Goal: Information Seeking & Learning: Find specific page/section

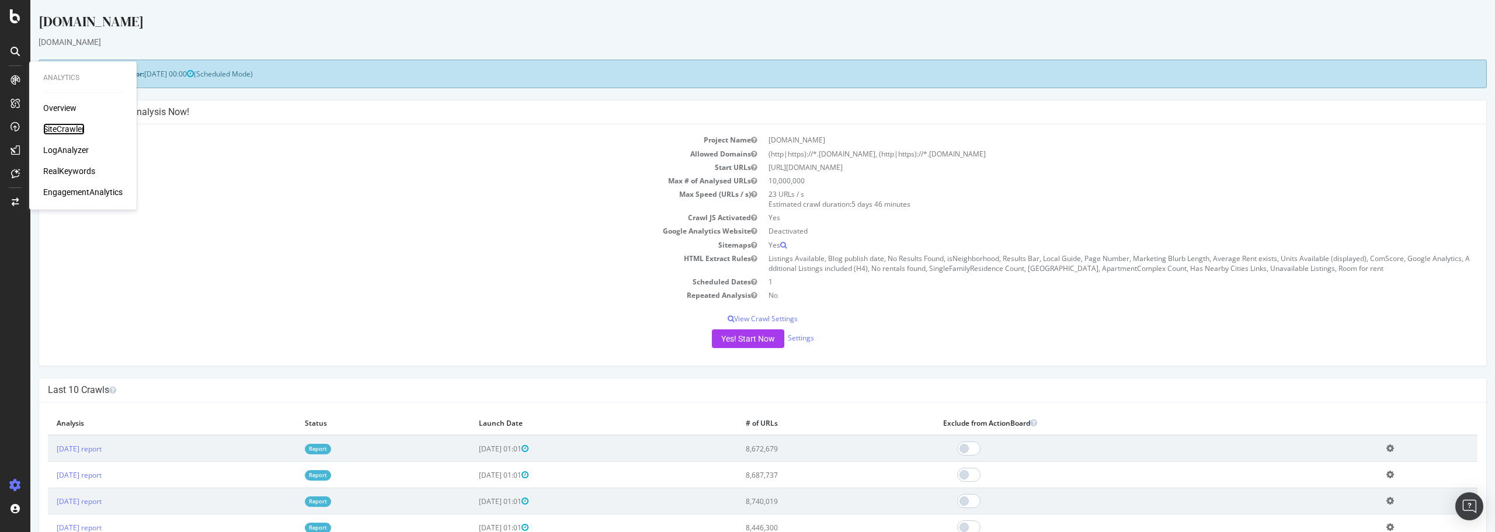
click at [59, 124] on div "SiteCrawler" at bounding box center [63, 129] width 41 height 12
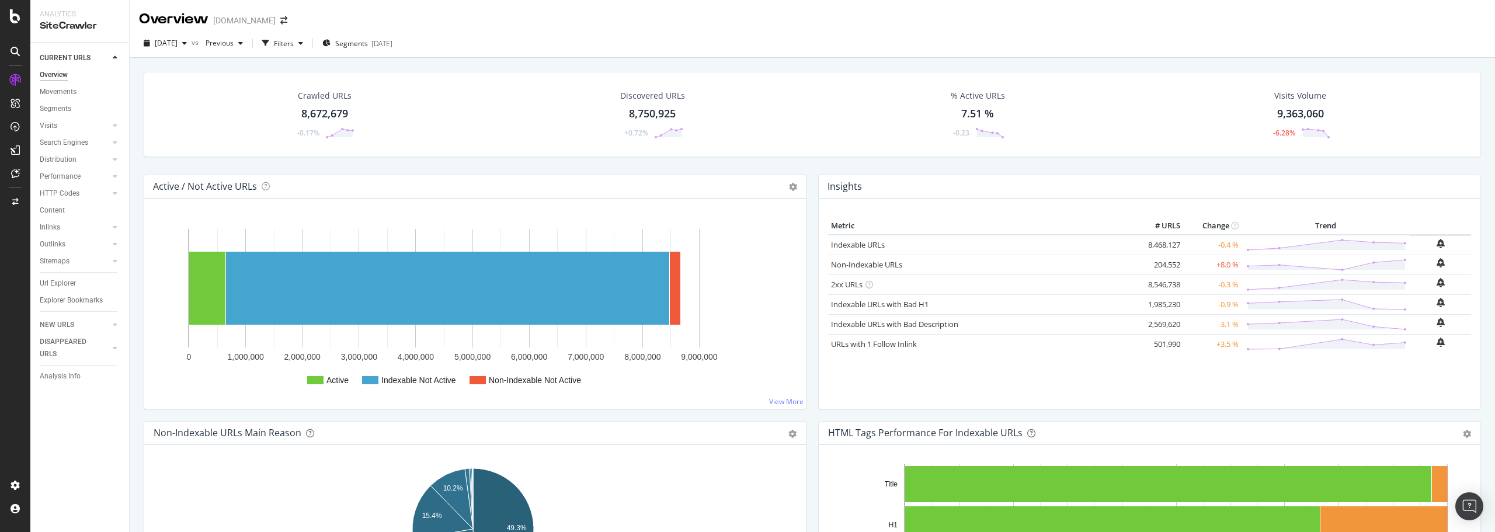
click at [624, 58] on div "[DATE] vs Previous Filters Segments [DATE]" at bounding box center [813, 43] width 1366 height 29
click at [316, 109] on div "8,672,679" at bounding box center [324, 113] width 47 height 15
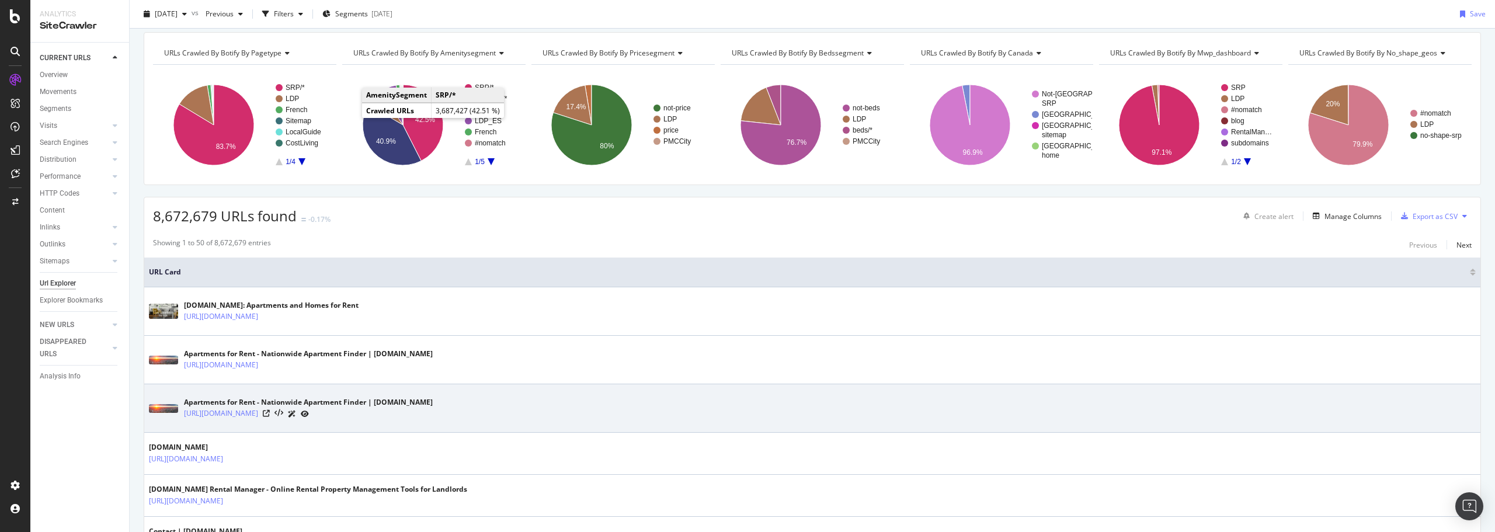
scroll to position [175, 0]
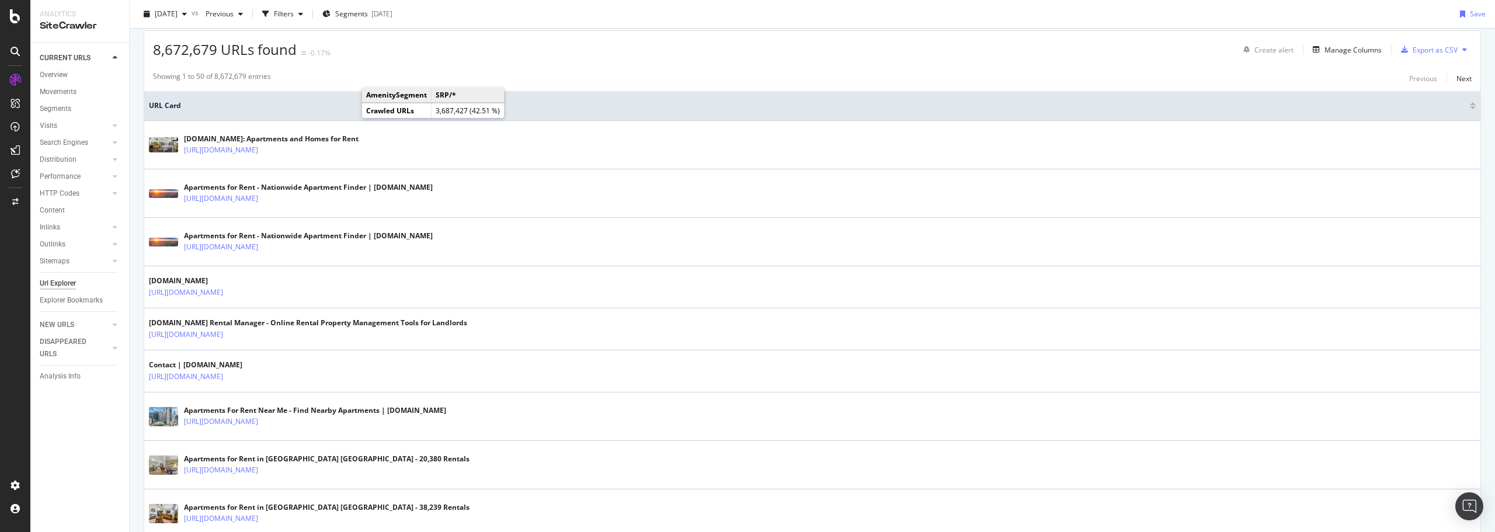
scroll to position [0, 0]
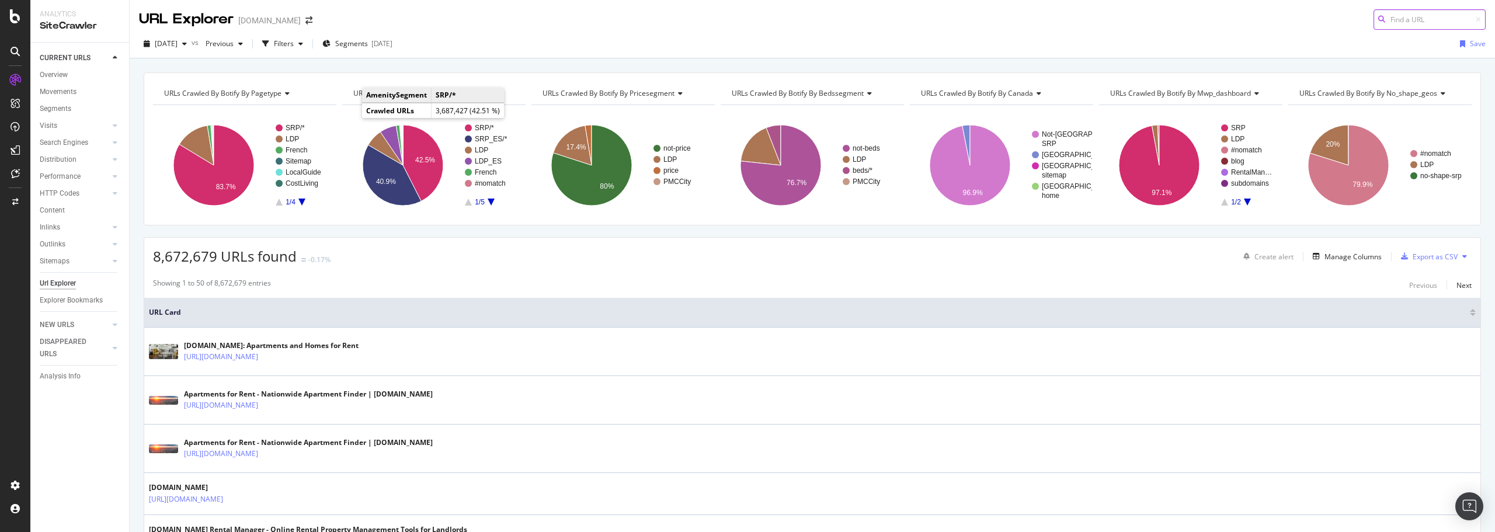
click at [1397, 24] on input at bounding box center [1430, 19] width 112 height 20
click at [1398, 24] on input at bounding box center [1430, 19] width 112 height 20
click at [1387, 16] on input at bounding box center [1430, 19] width 112 height 20
paste input "[URL][DOMAIN_NAME]"
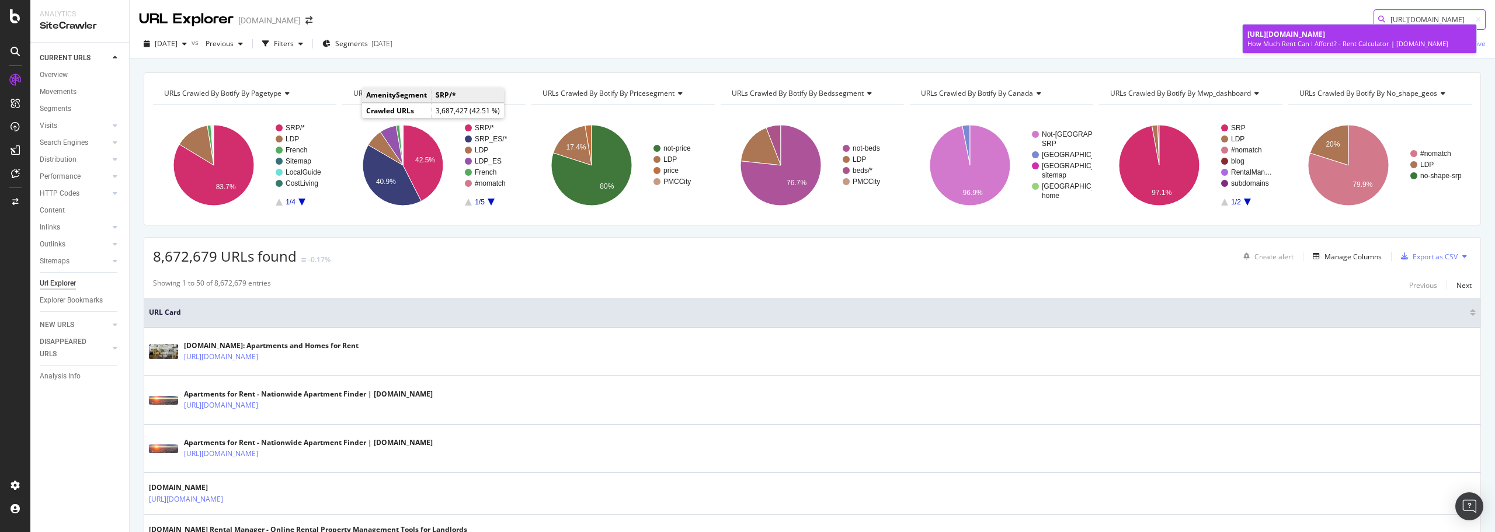
type input "[URL][DOMAIN_NAME]"
click at [1341, 43] on div "How Much Rent Can I Afford? - Rent Calculator | [DOMAIN_NAME]" at bounding box center [1360, 43] width 224 height 9
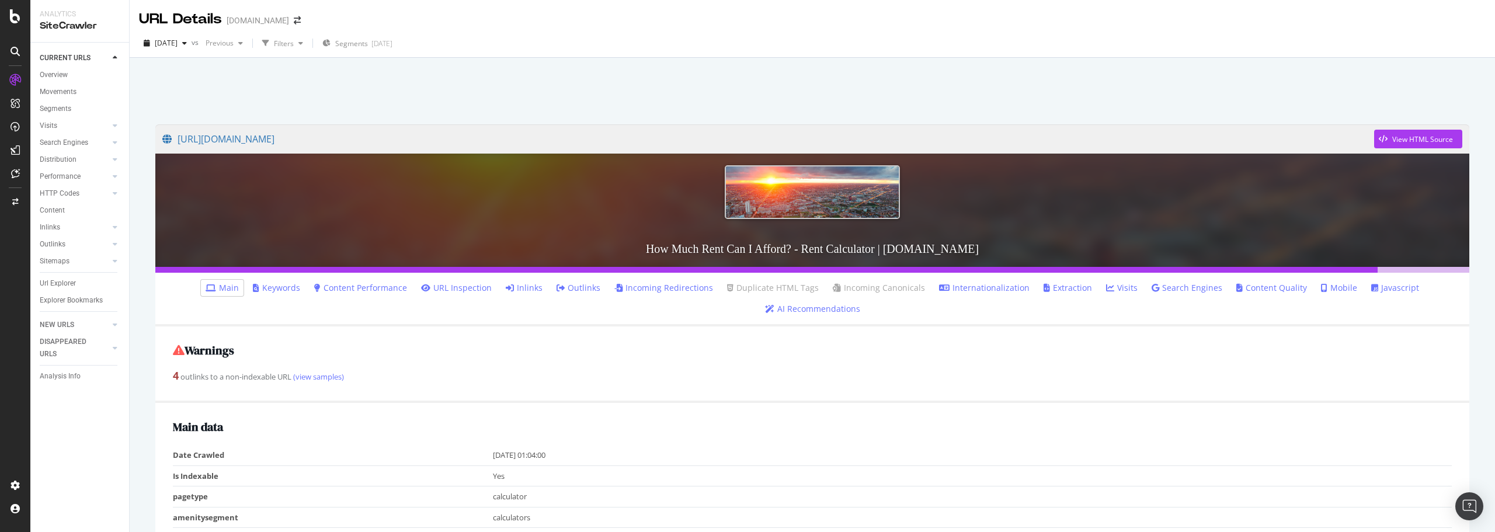
click at [537, 287] on link "Inlinks" at bounding box center [524, 288] width 37 height 12
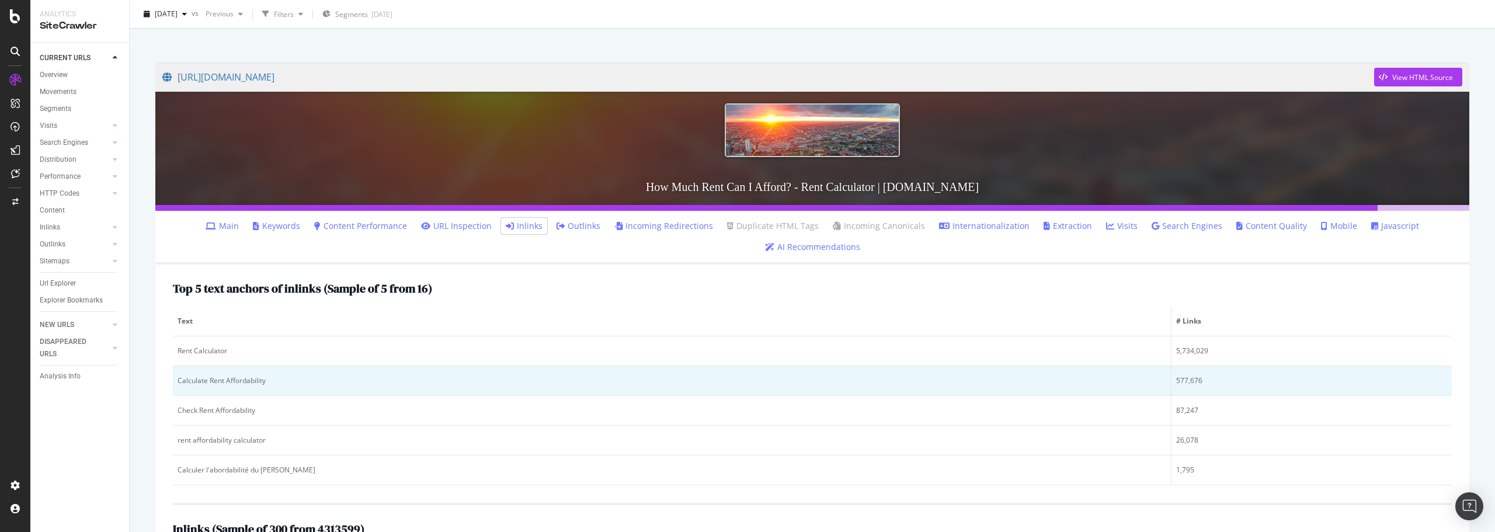
scroll to position [175, 0]
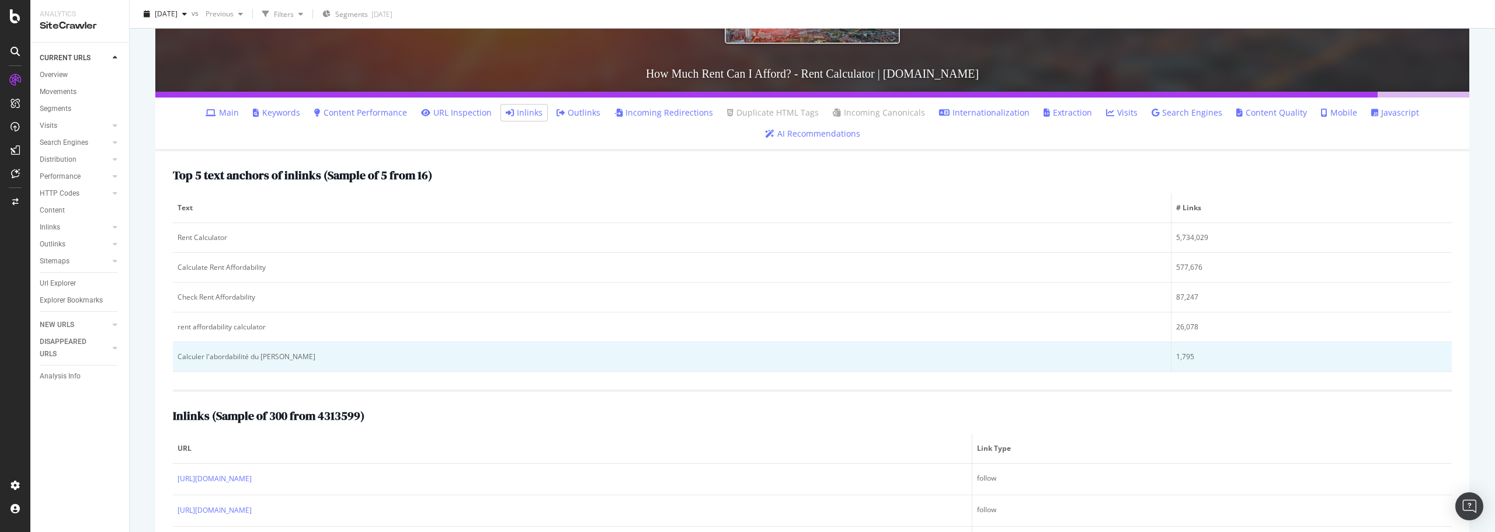
click at [229, 360] on div "Calculer l'abordabilité du [PERSON_NAME]" at bounding box center [672, 357] width 989 height 11
click at [228, 362] on div "Calculer l'abordabilité du [PERSON_NAME]" at bounding box center [672, 357] width 989 height 11
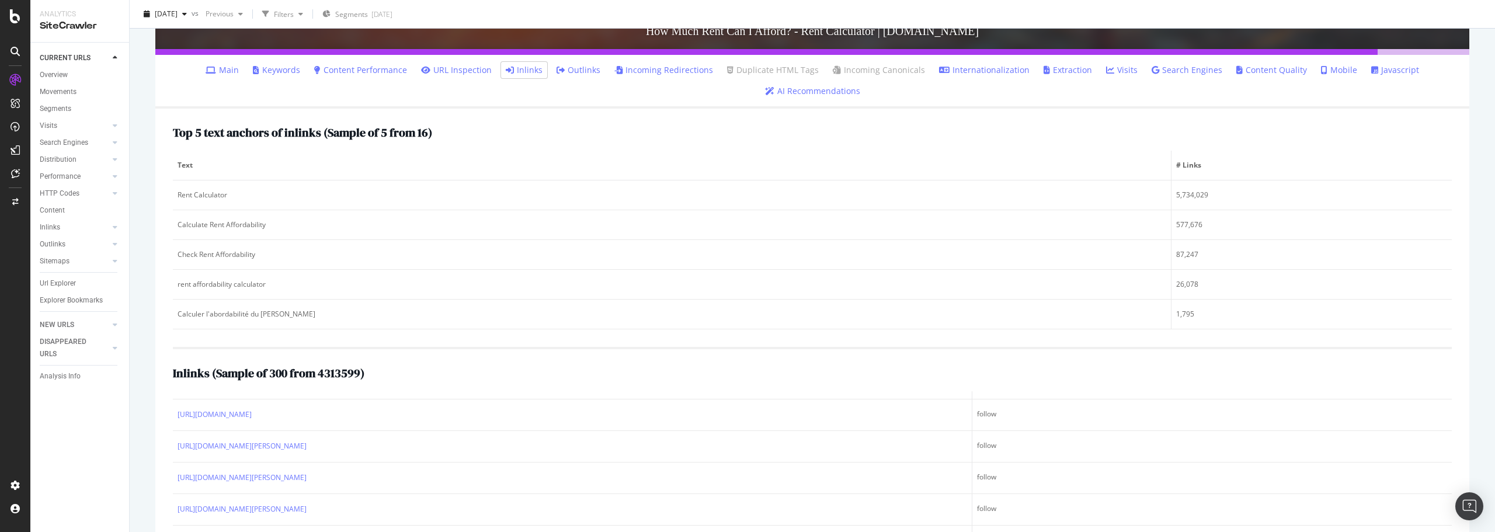
scroll to position [219, 0]
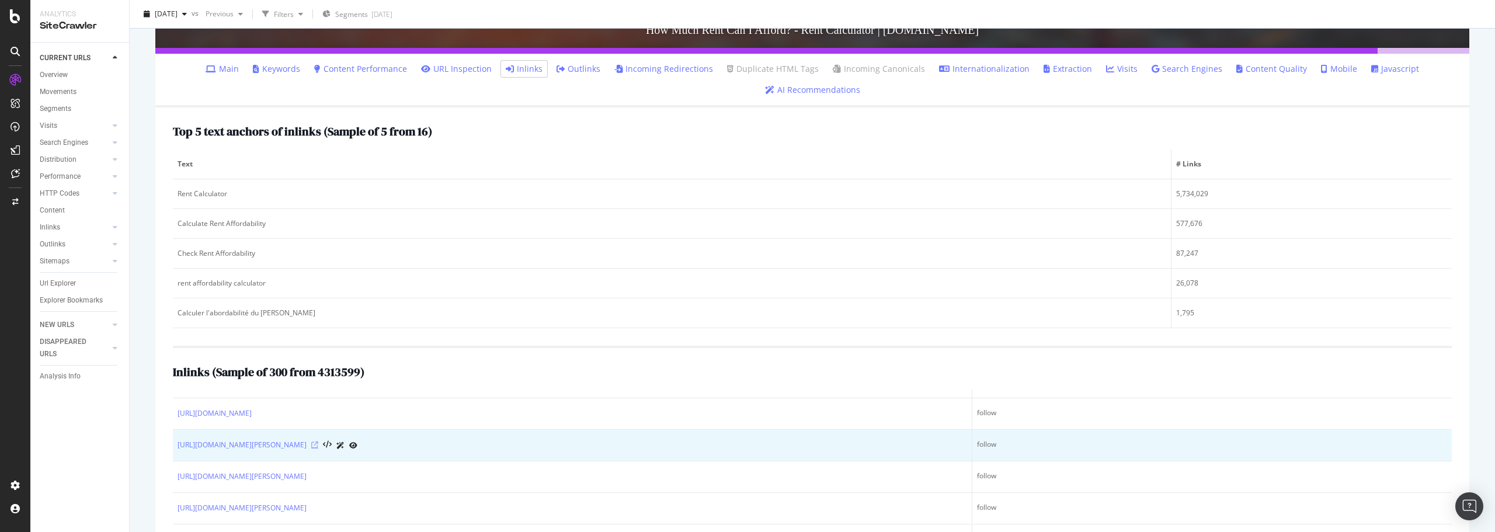
click at [318, 447] on icon at bounding box center [314, 445] width 7 height 7
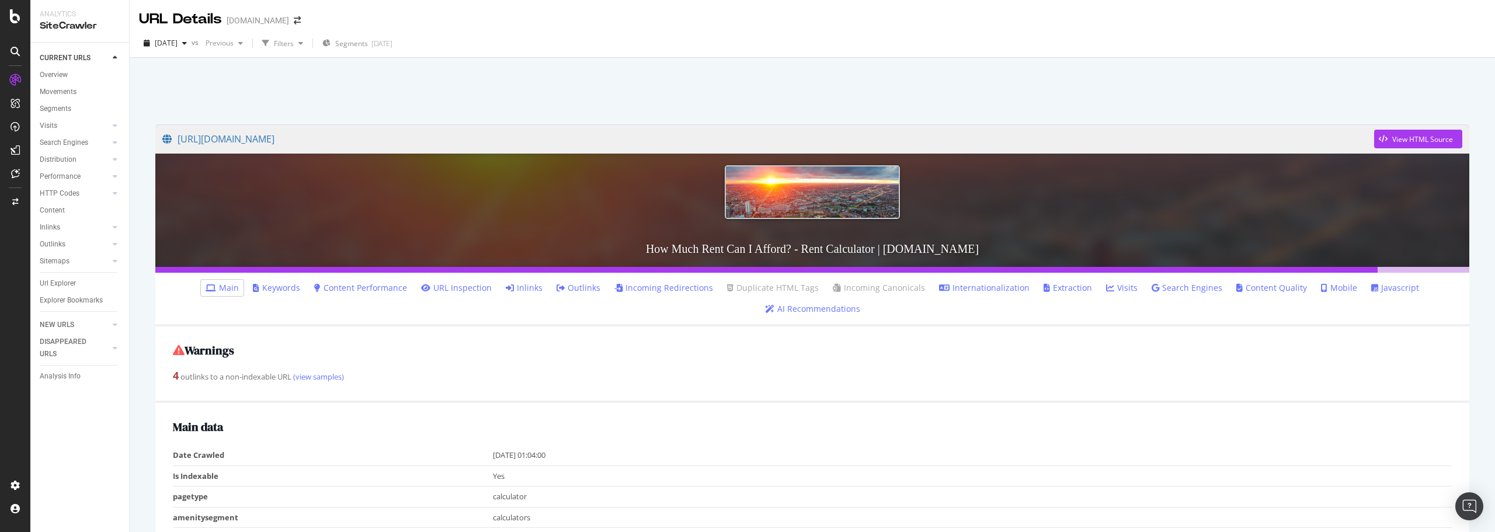
drag, startPoint x: 554, startPoint y: 96, endPoint x: 569, endPoint y: 91, distance: 16.3
click at [554, 97] on div at bounding box center [813, 88] width 1338 height 50
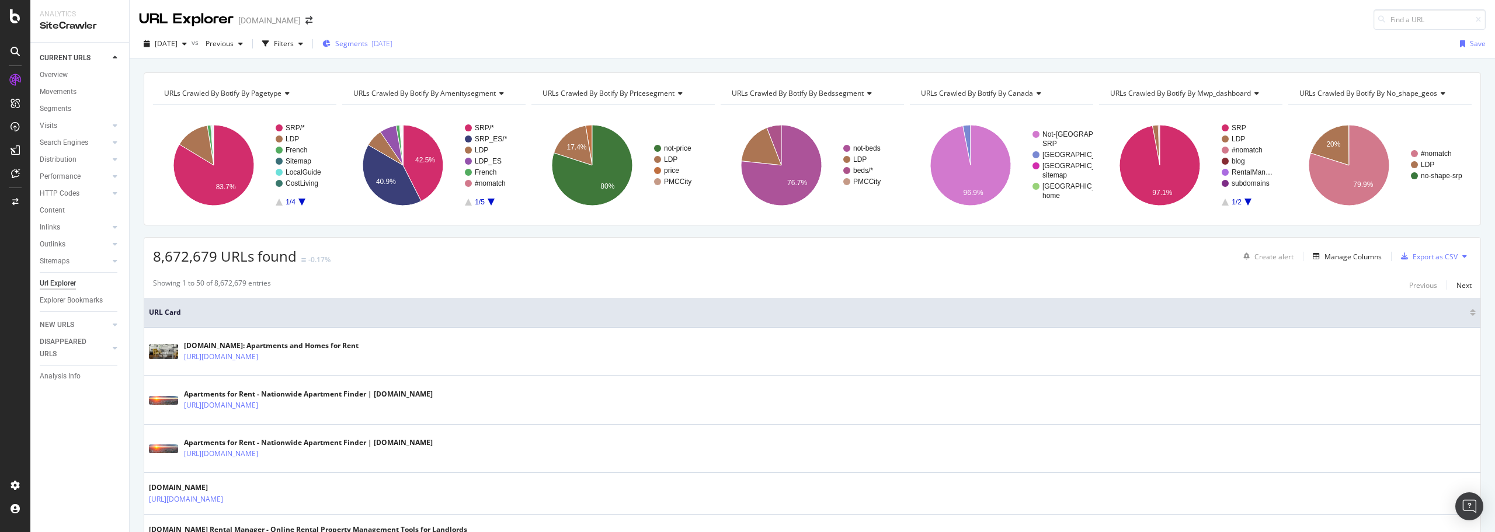
click at [368, 44] on span "Segments" at bounding box center [351, 44] width 33 height 10
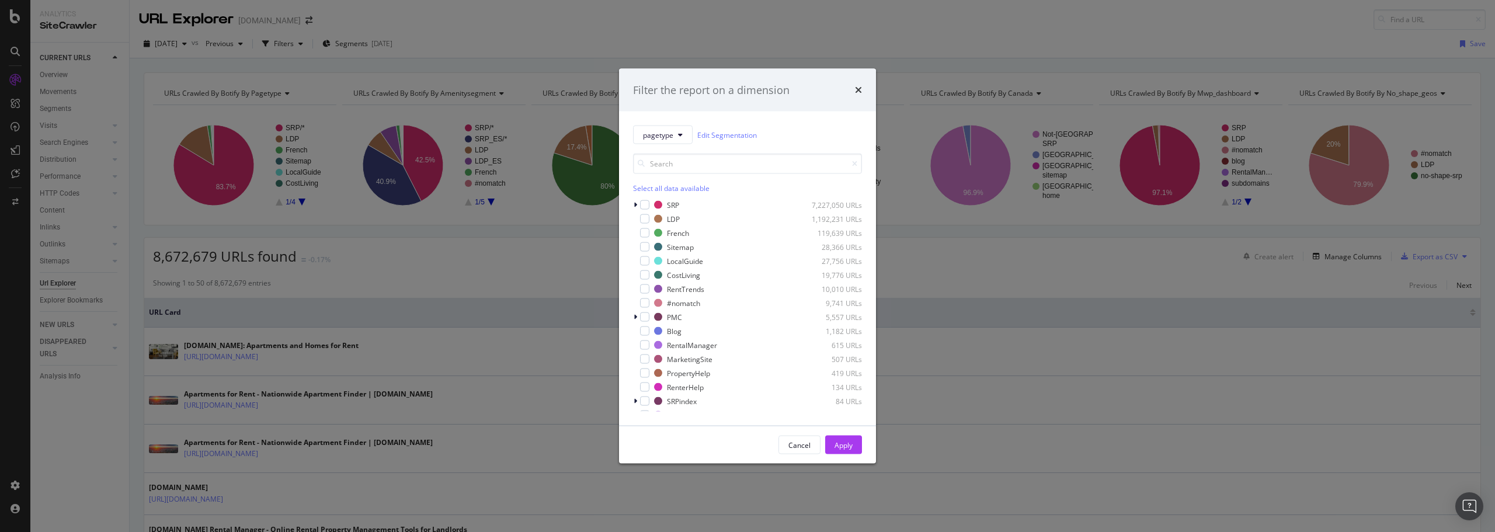
click at [298, 46] on div "Filter the report on a dimension pagetype Edit Segmentation Select all data ava…" at bounding box center [747, 266] width 1495 height 532
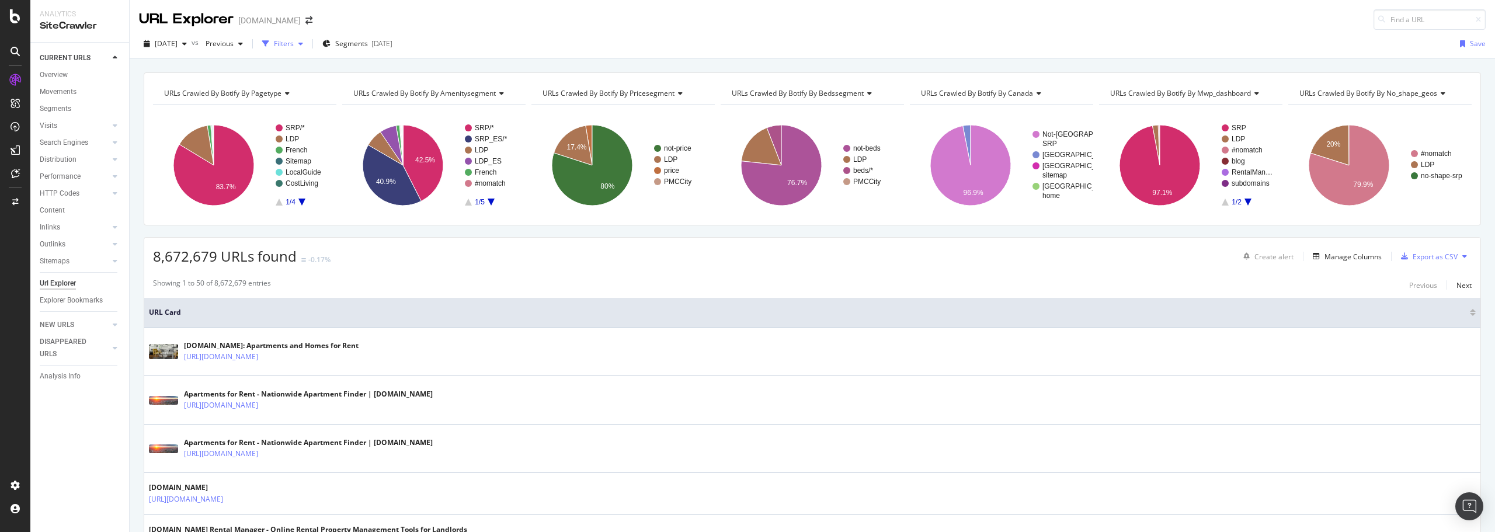
click at [294, 42] on div "Filters" at bounding box center [284, 44] width 20 height 10
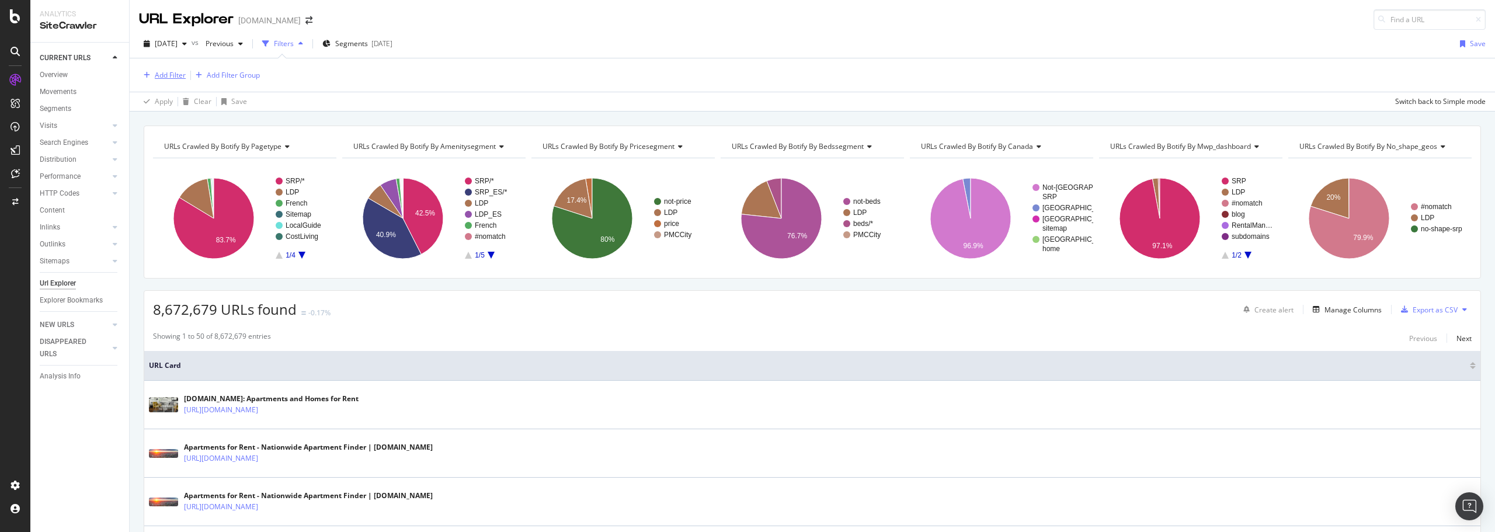
click at [180, 72] on div "Add Filter" at bounding box center [170, 75] width 31 height 10
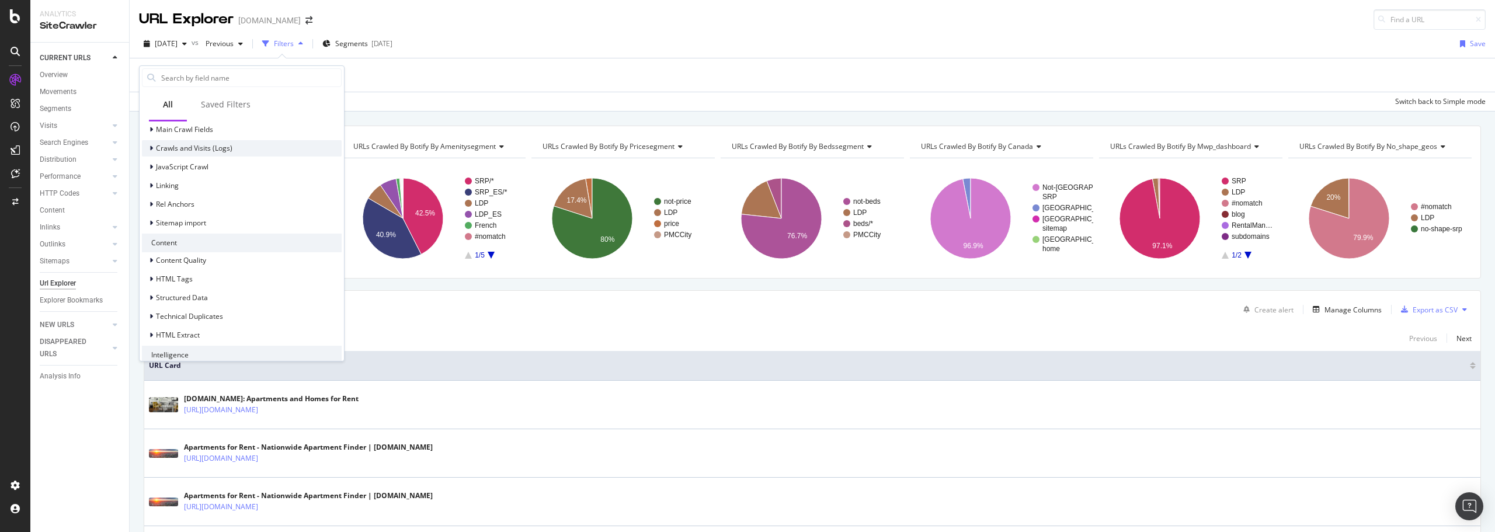
scroll to position [421, 0]
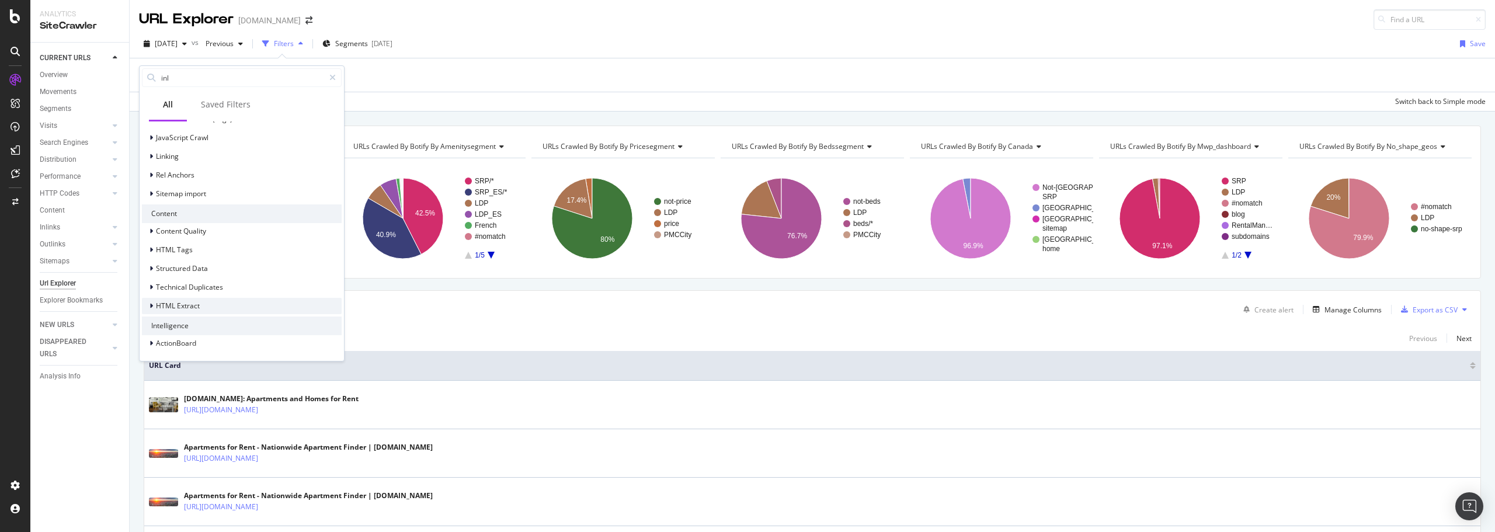
type input "inli"
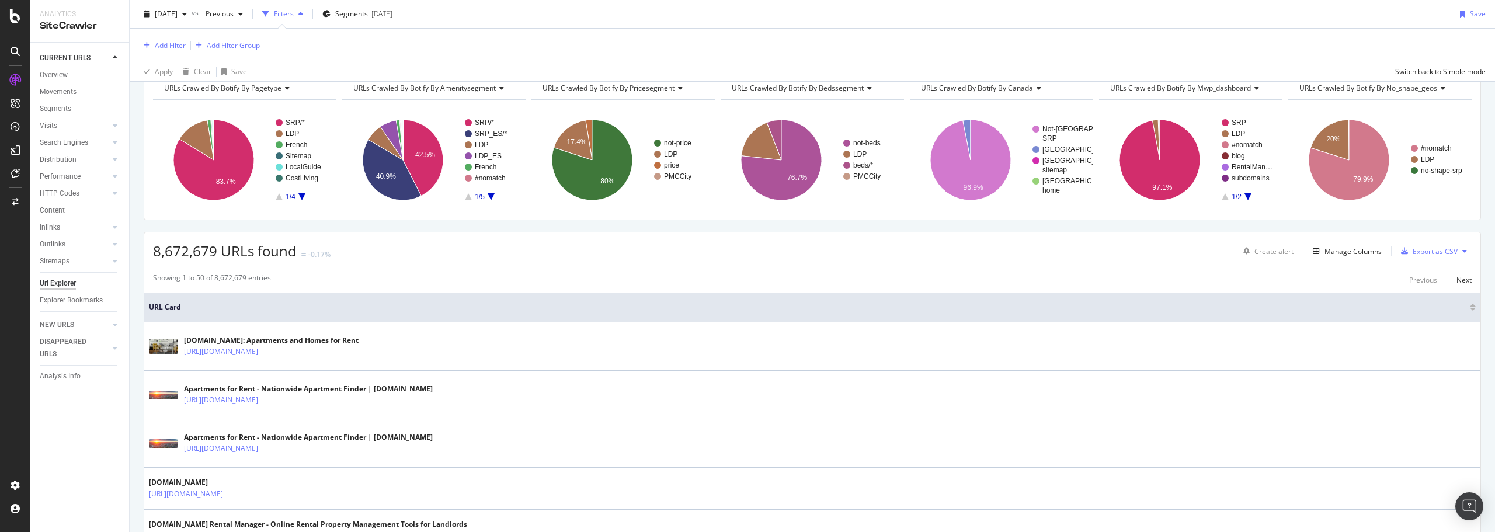
scroll to position [0, 0]
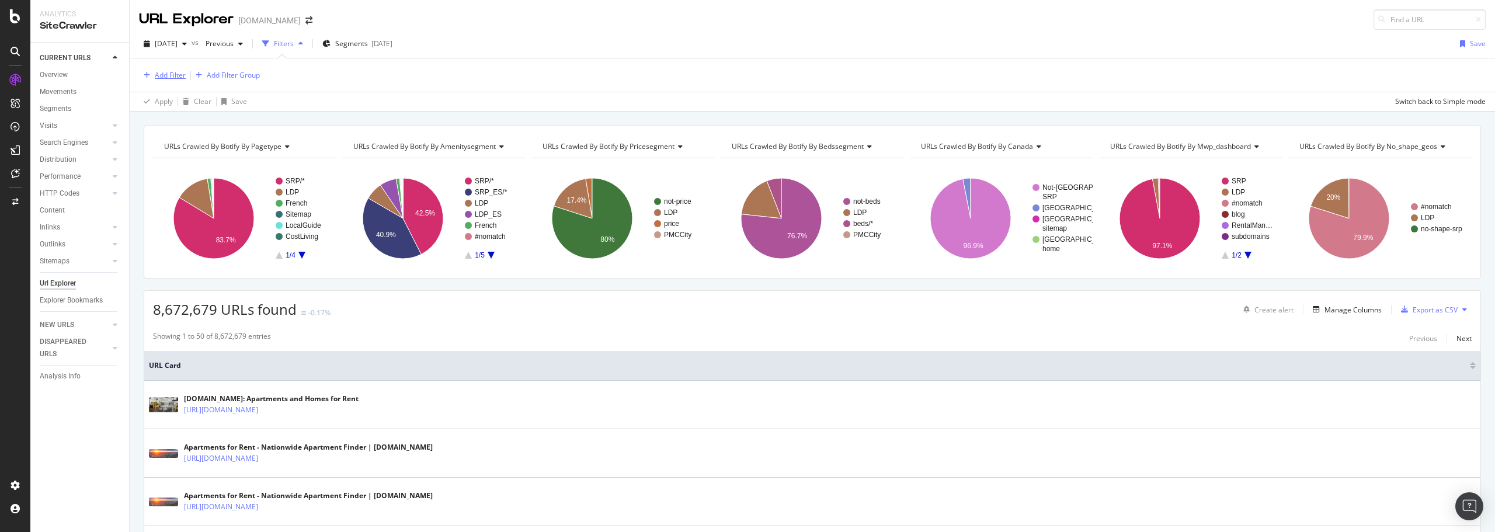
click at [166, 75] on div "Add Filter" at bounding box center [170, 75] width 31 height 10
click at [172, 77] on div "Add Filter" at bounding box center [170, 75] width 31 height 10
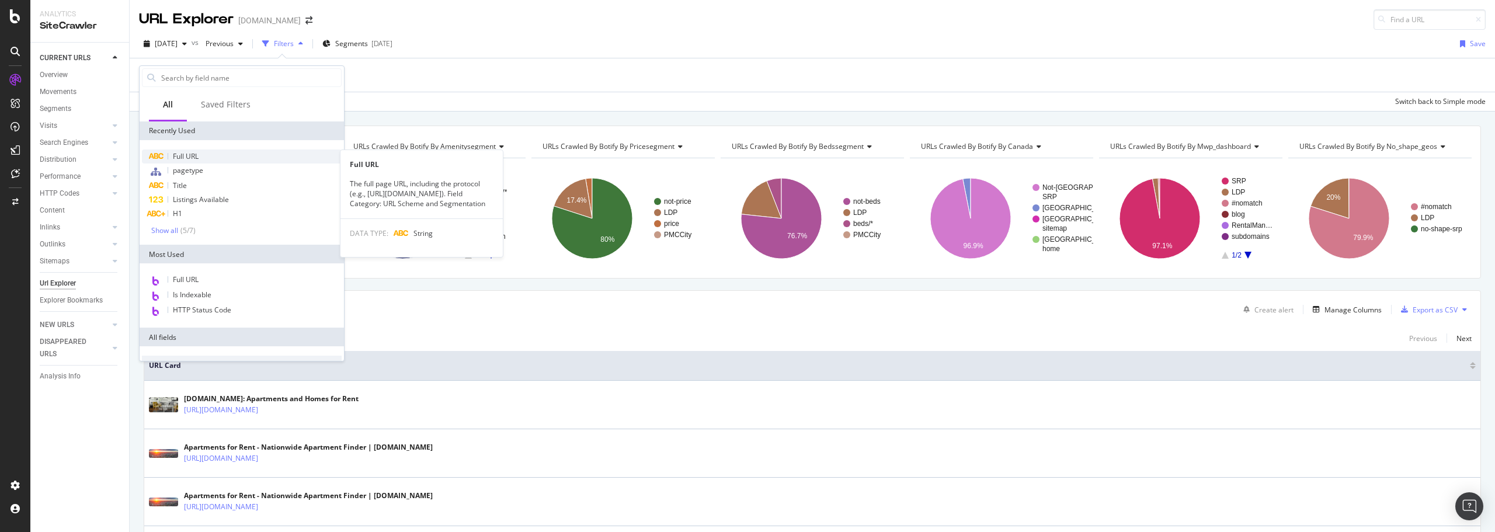
click at [207, 158] on div "Full URL" at bounding box center [242, 157] width 200 height 14
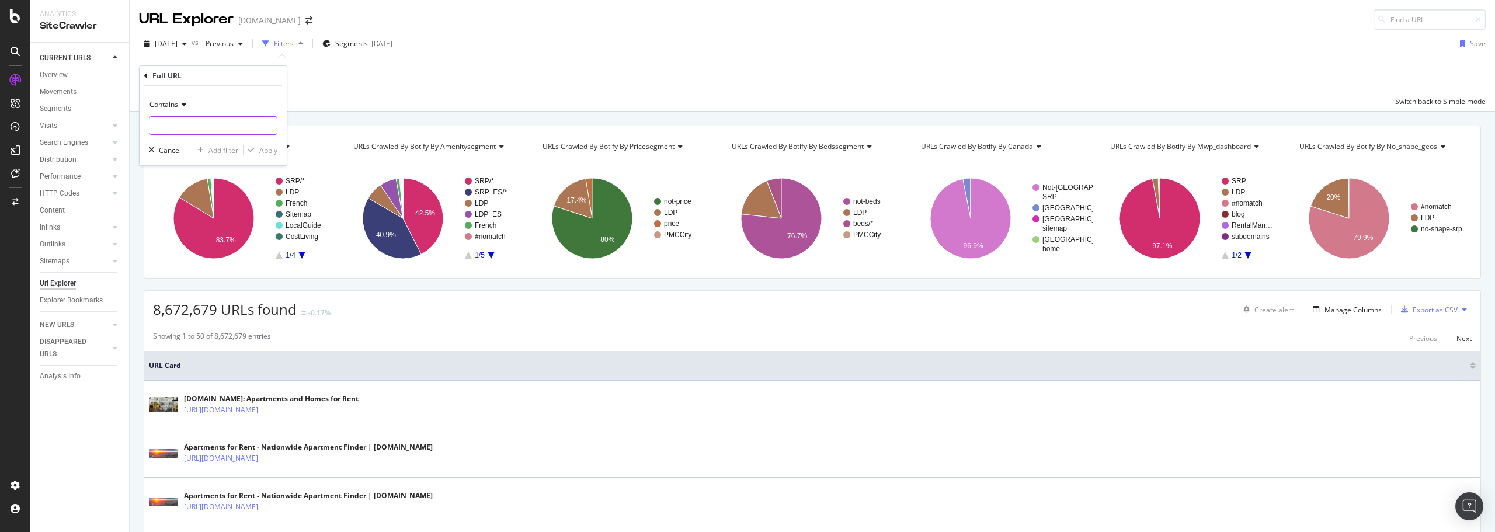
click at [183, 135] on input "text" at bounding box center [213, 125] width 127 height 19
paste input "[URL][DOMAIN_NAME]"
type input "[URL][DOMAIN_NAME]"
click at [262, 153] on div "Apply" at bounding box center [268, 150] width 18 height 10
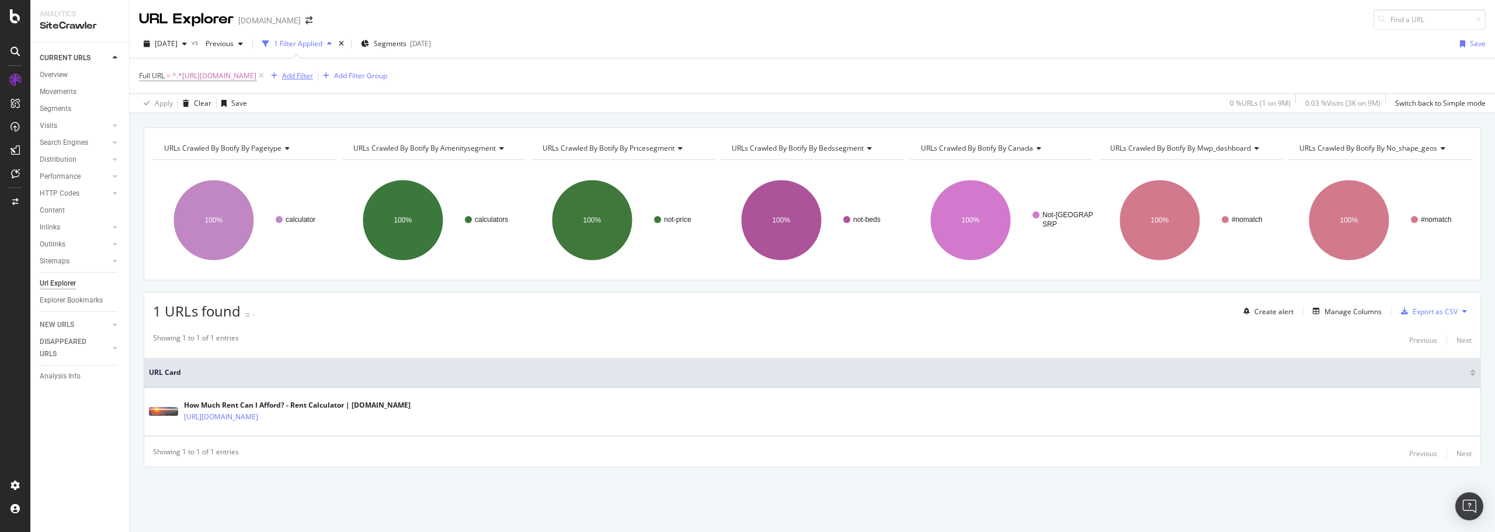
click at [313, 73] on div "Add Filter" at bounding box center [297, 76] width 31 height 10
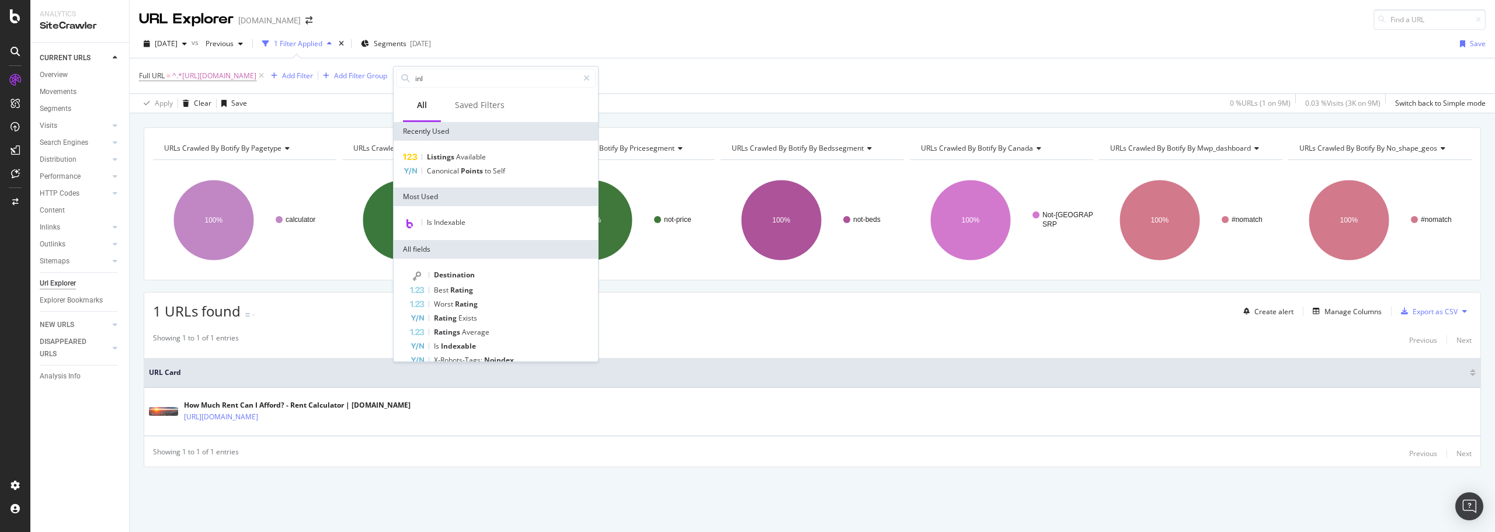
type input "inli"
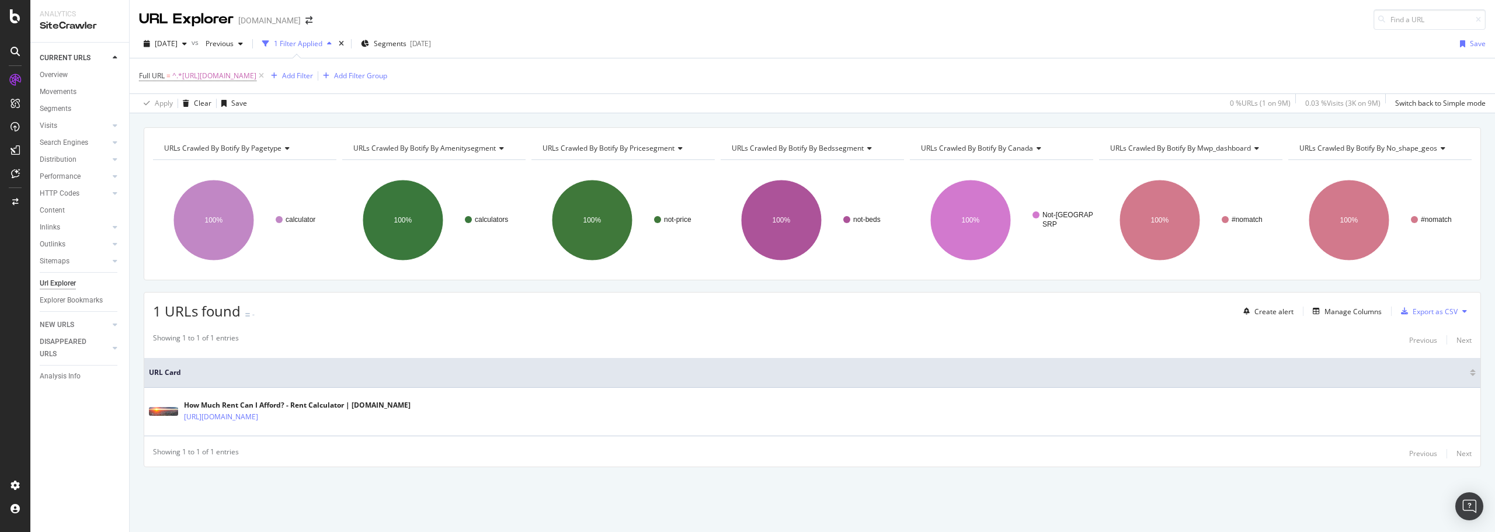
click at [687, 378] on th "URL Card" at bounding box center [812, 373] width 1336 height 30
click at [282, 75] on div "button" at bounding box center [274, 75] width 16 height 7
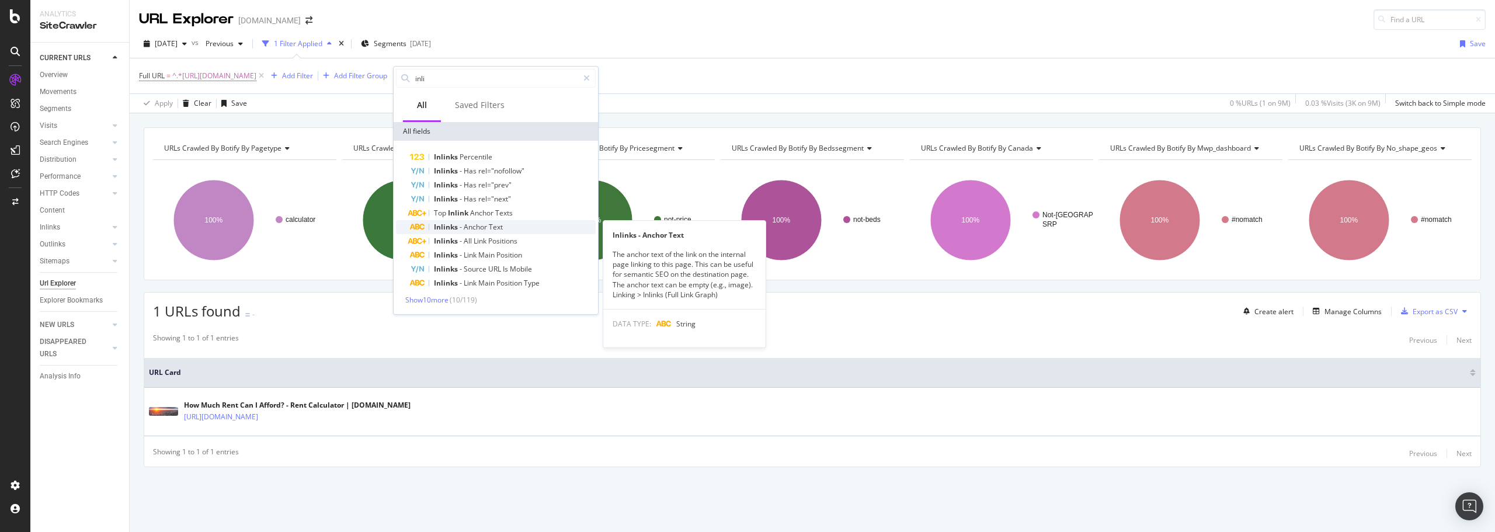
click at [484, 228] on span "Anchor" at bounding box center [476, 227] width 25 height 10
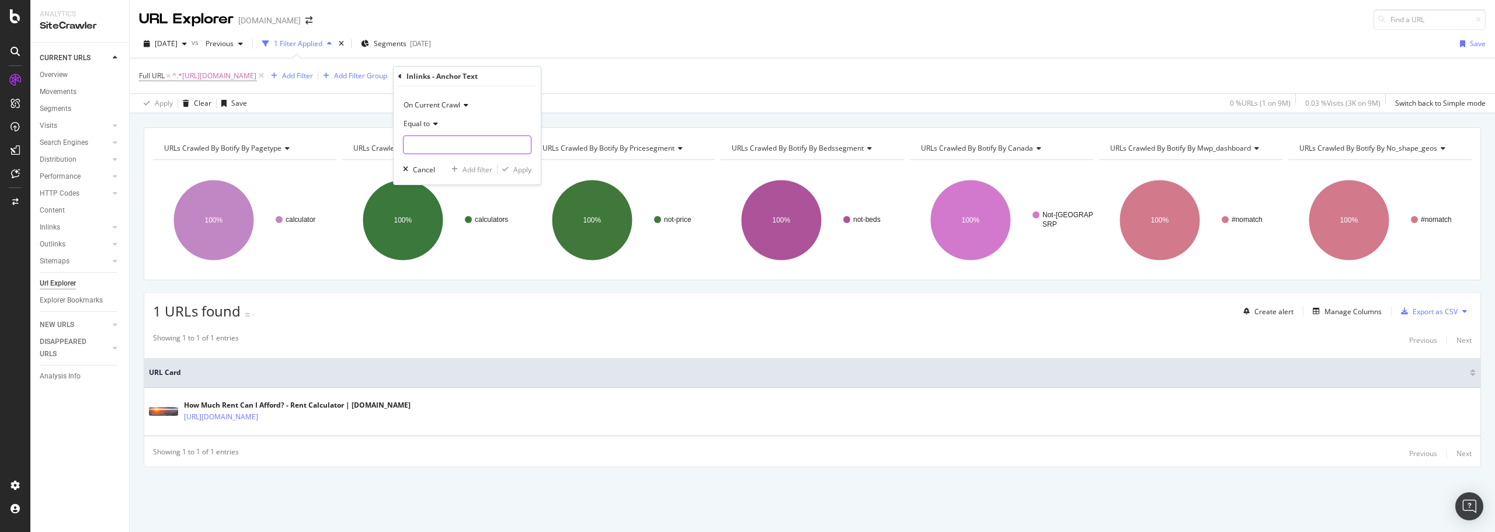
click at [450, 141] on input "text" at bounding box center [467, 145] width 127 height 19
paste input "[URL][DOMAIN_NAME]"
type input "[URL][DOMAIN_NAME]"
paste input "Calculer l'abordabilité du [PERSON_NAME]"
type input "Calculer l'abordabilité du [PERSON_NAME]"
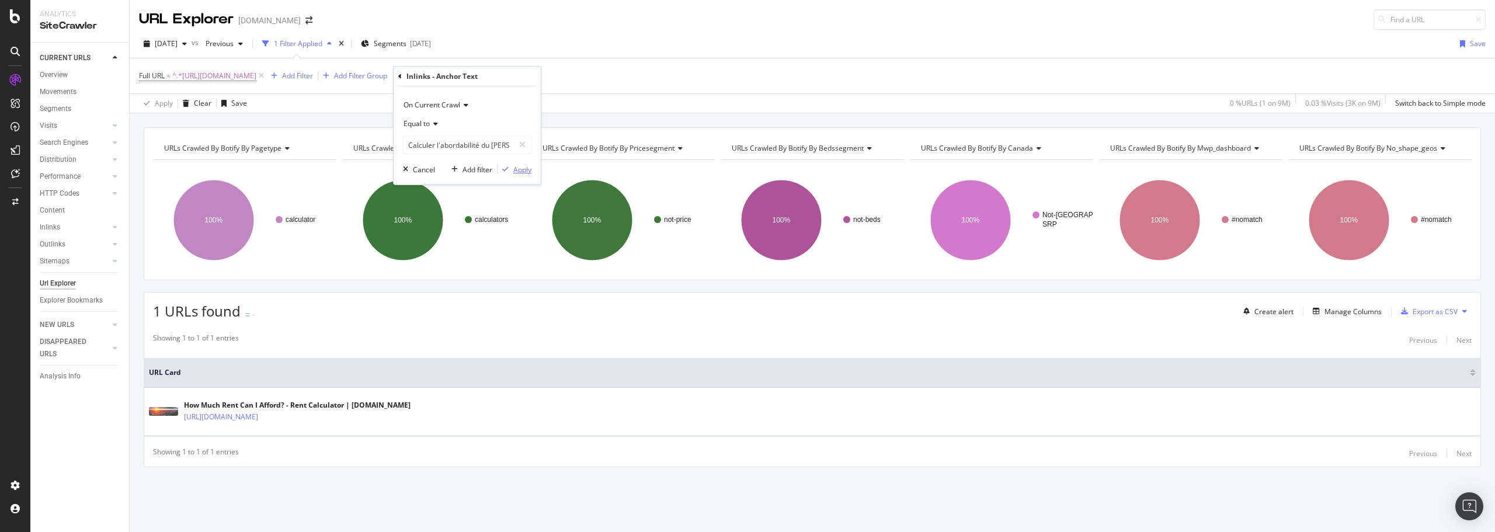
click at [519, 171] on div "Apply" at bounding box center [522, 170] width 18 height 10
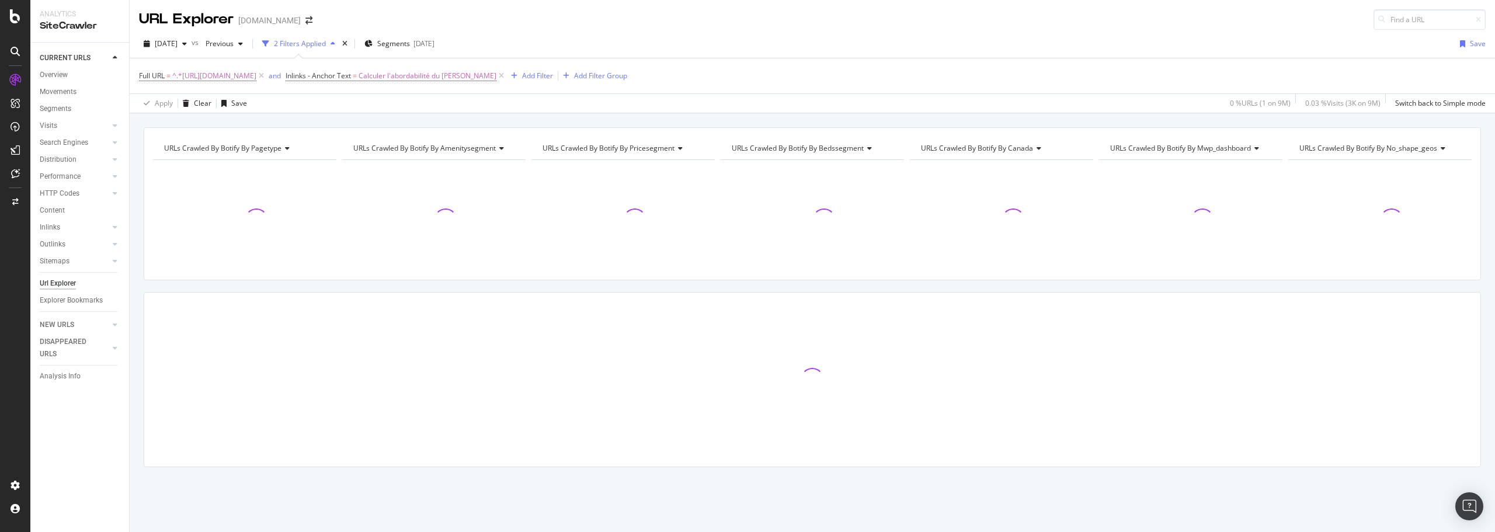
drag, startPoint x: 389, startPoint y: 71, endPoint x: 390, endPoint y: 86, distance: 14.6
click at [266, 72] on icon at bounding box center [261, 76] width 10 height 12
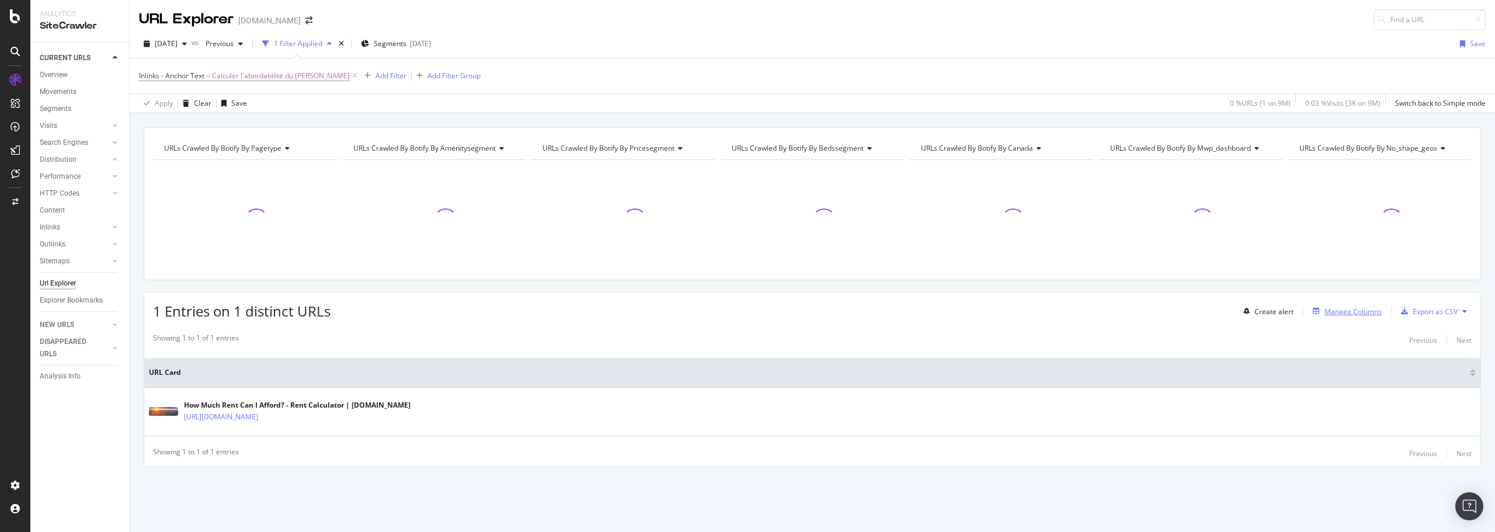
click at [1343, 311] on div "Manage Columns" at bounding box center [1353, 312] width 57 height 10
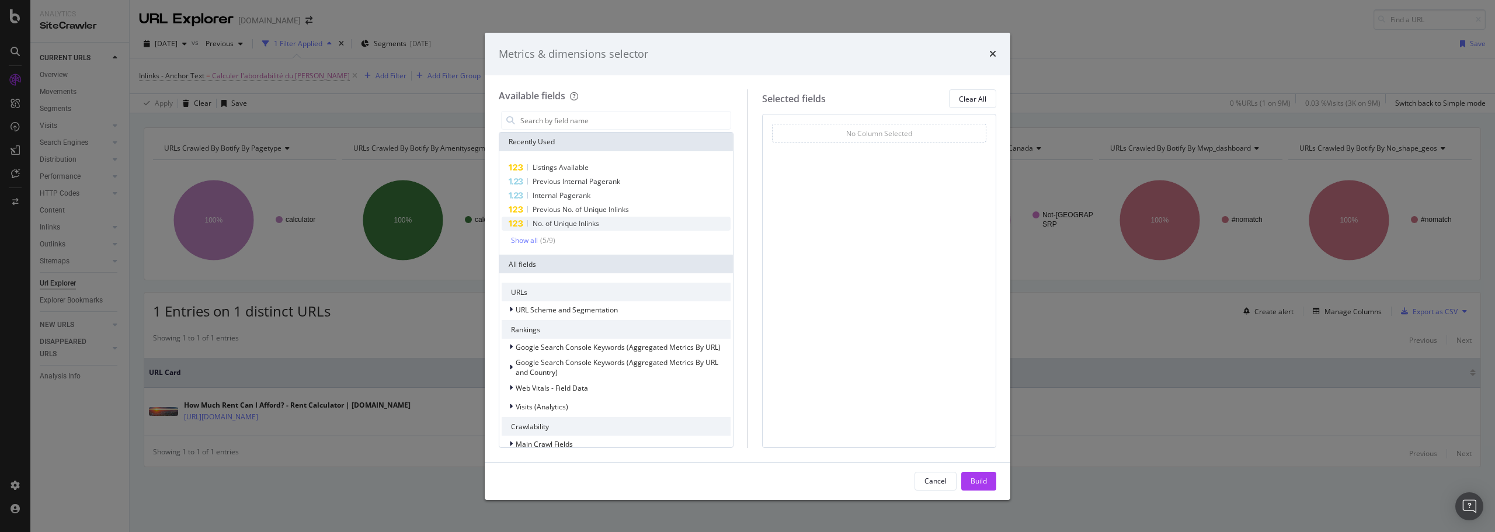
click at [608, 222] on div "No. of Unique Inlinks" at bounding box center [616, 224] width 229 height 14
click at [979, 133] on icon "times" at bounding box center [978, 132] width 5 height 7
click at [624, 120] on input "modal" at bounding box center [624, 121] width 211 height 18
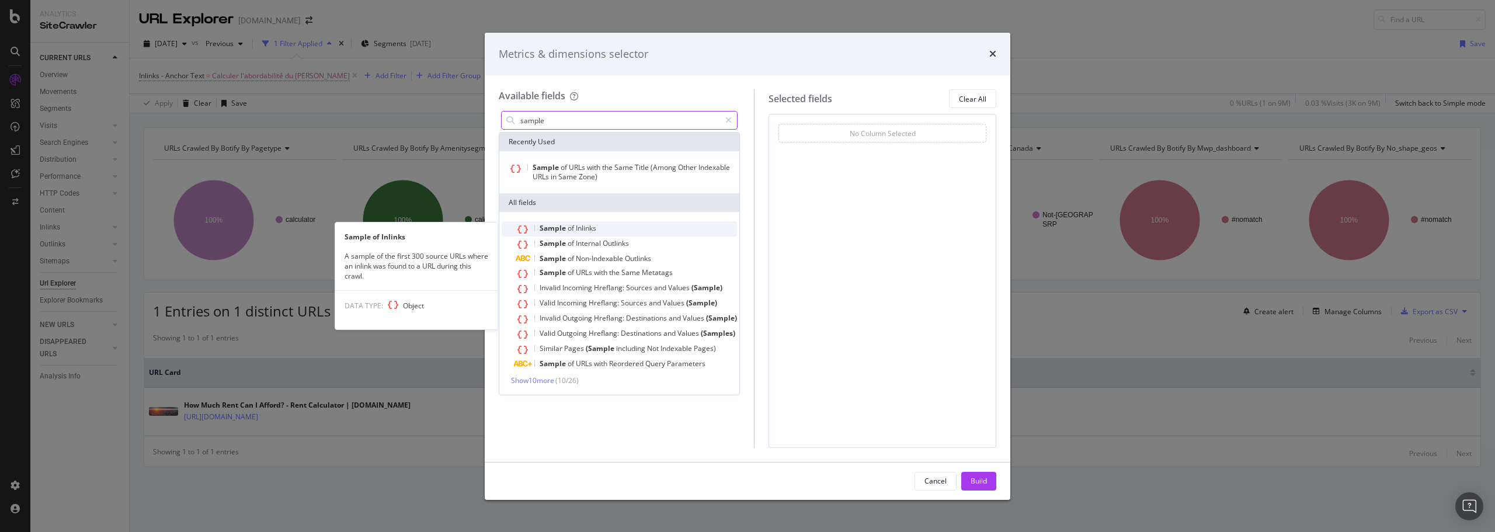
type input "sample"
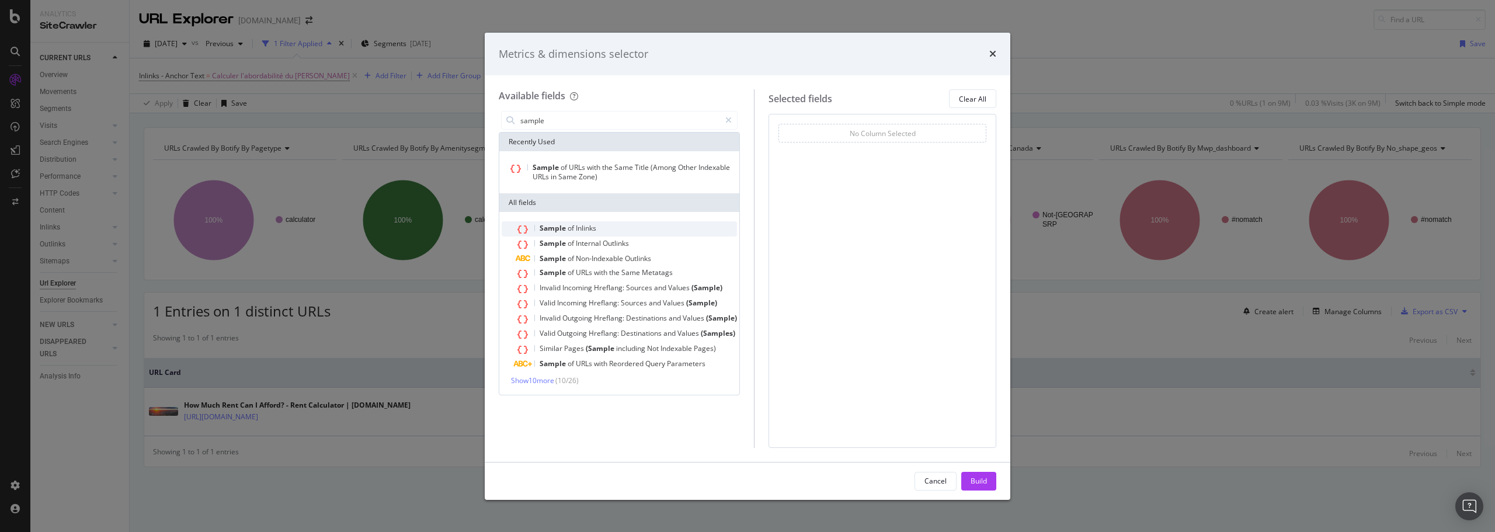
click at [605, 225] on div "Sample of Inlinks" at bounding box center [626, 228] width 221 height 15
click at [981, 477] on div "Build" at bounding box center [979, 481] width 16 height 10
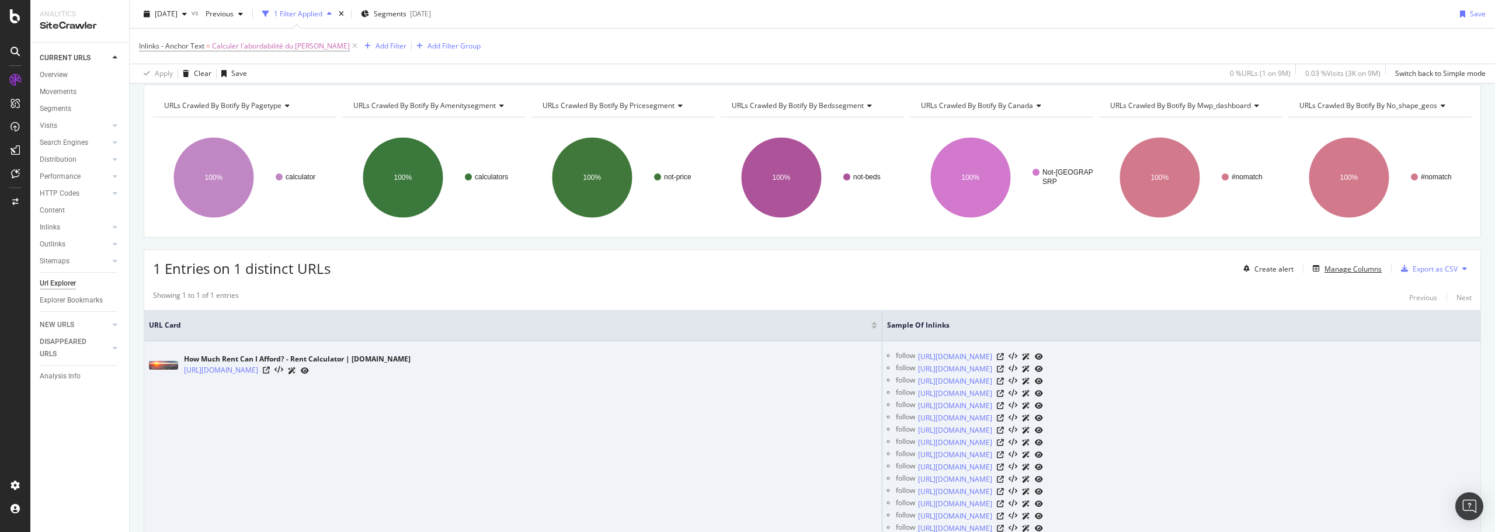
scroll to position [117, 0]
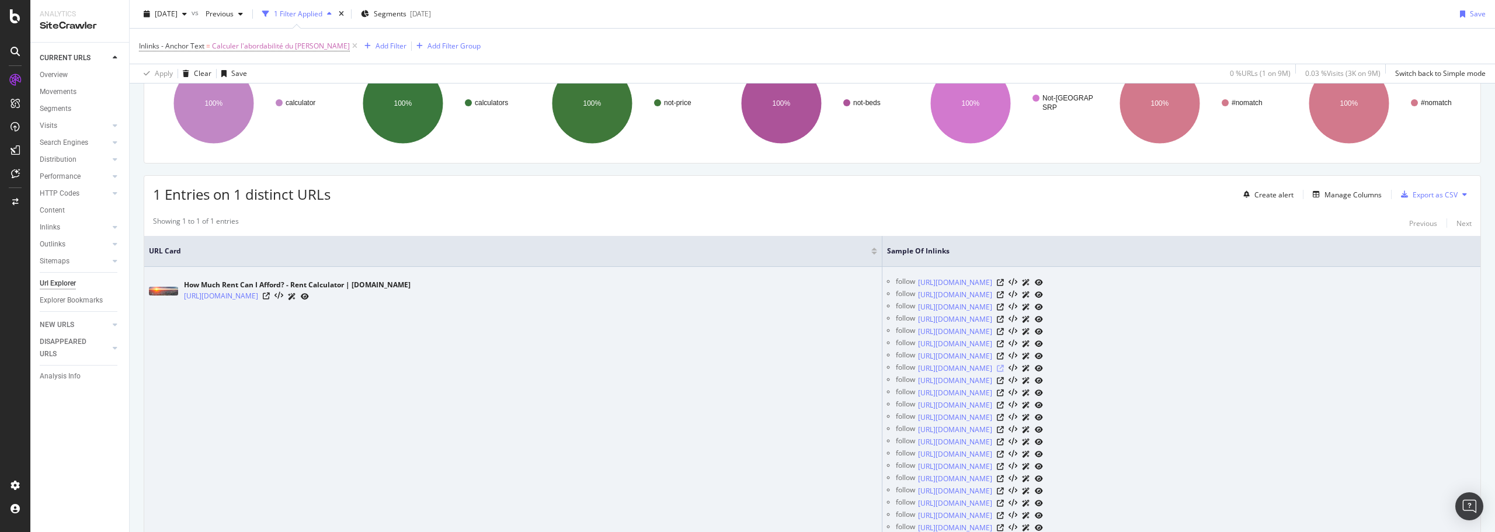
click at [997, 366] on icon at bounding box center [1000, 368] width 7 height 7
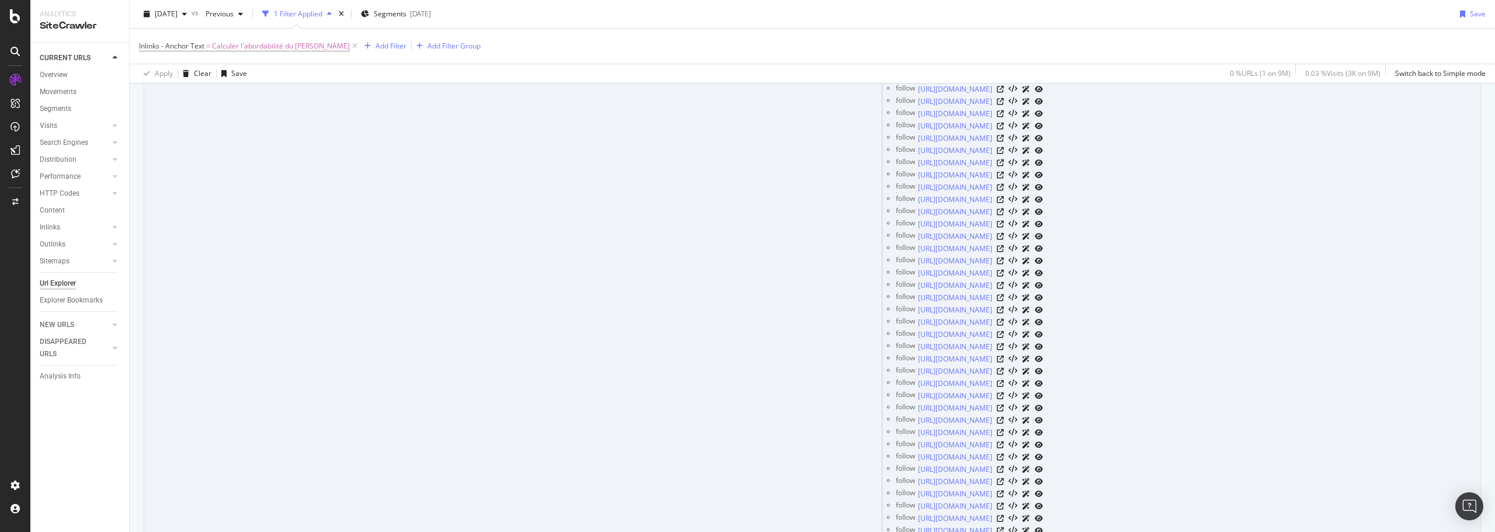
scroll to position [289, 0]
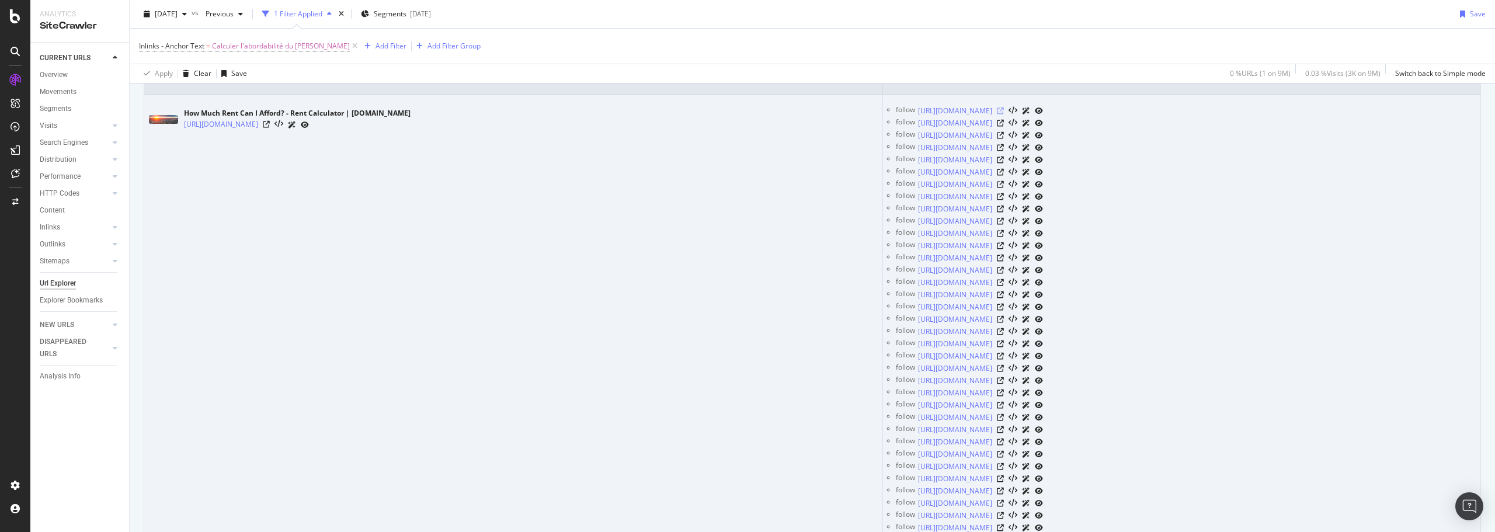
click at [997, 108] on icon at bounding box center [1000, 110] width 7 height 7
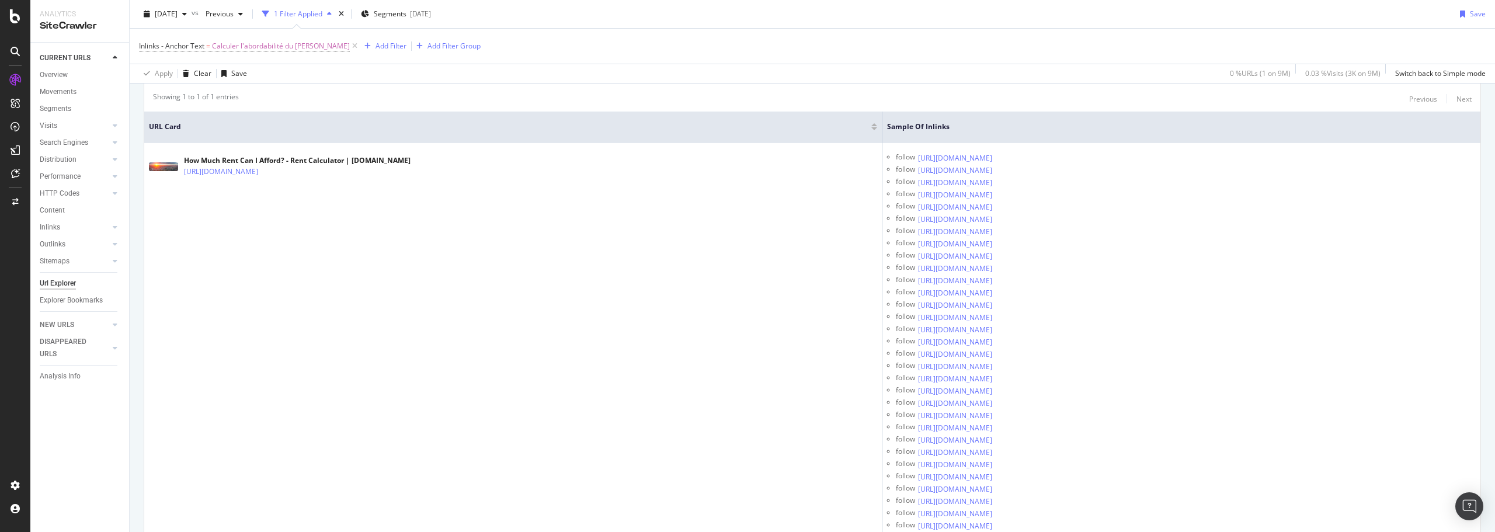
scroll to position [0, 0]
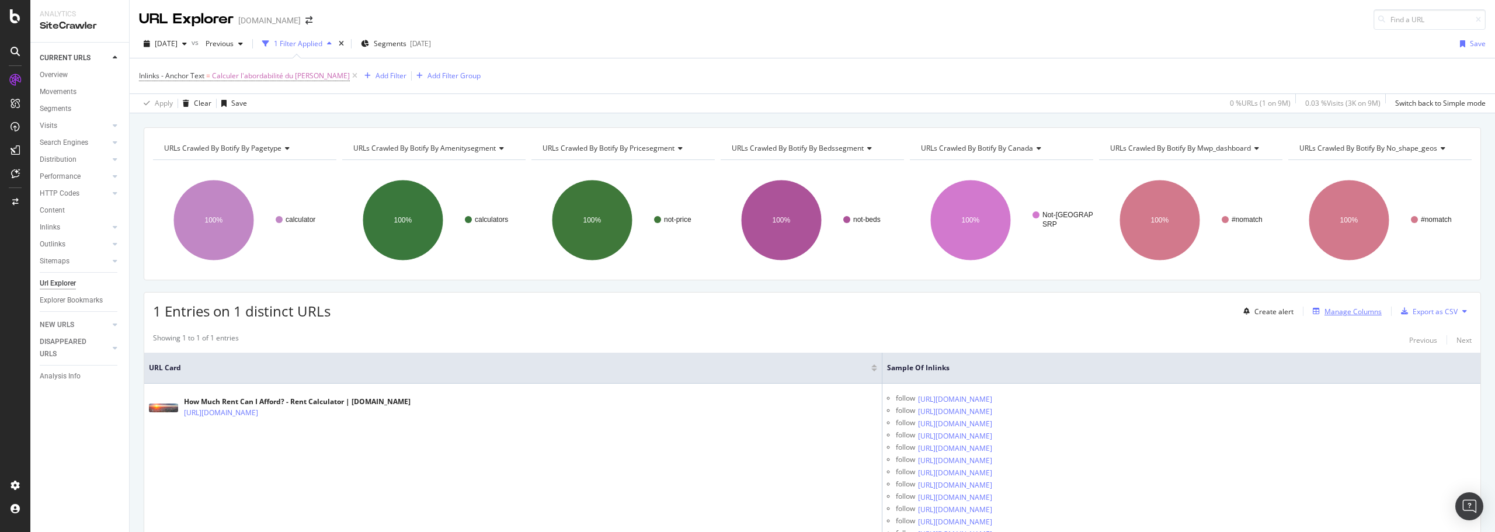
click at [1354, 312] on div "Manage Columns" at bounding box center [1353, 312] width 57 height 10
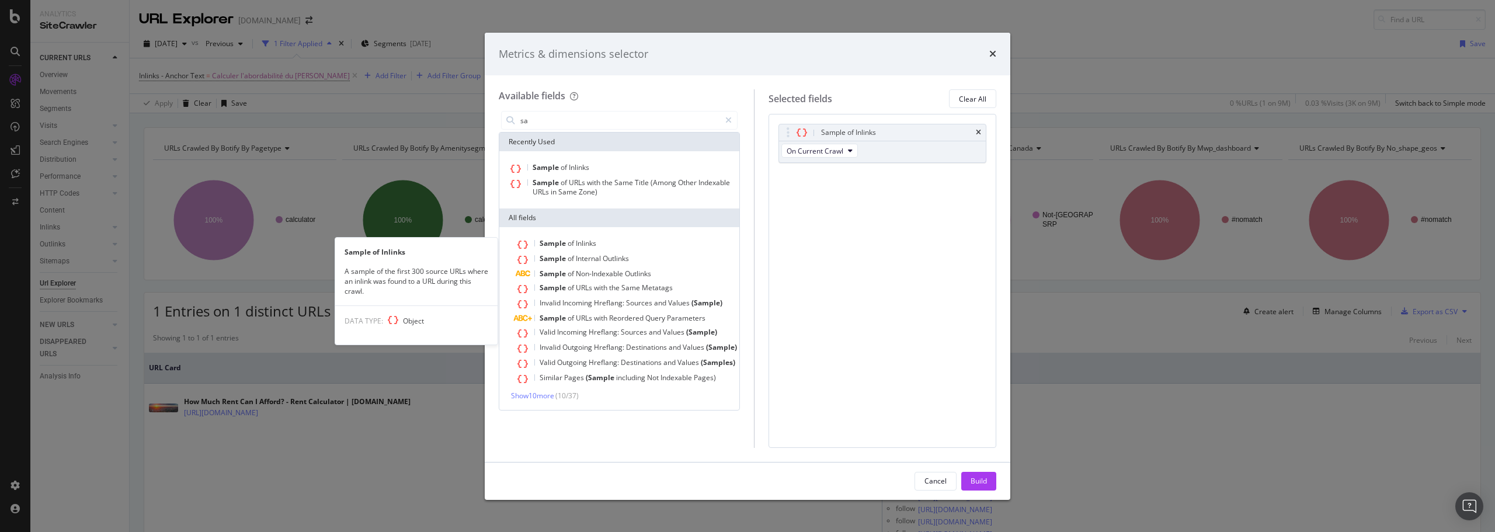
type input "s"
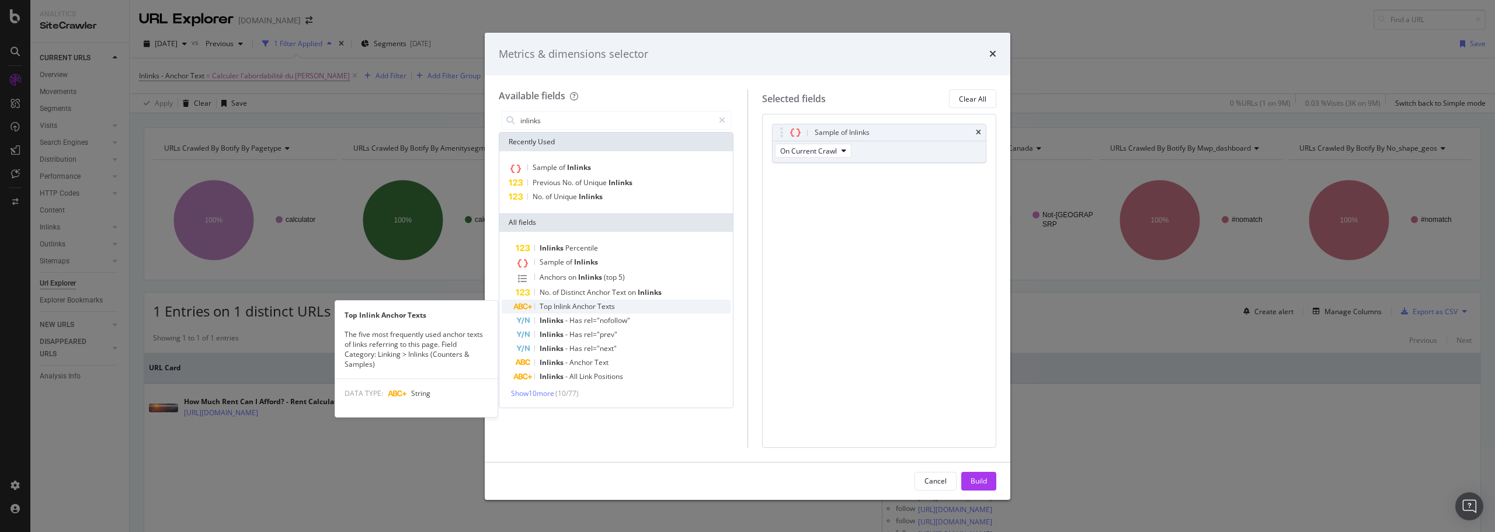
type input "inlinks"
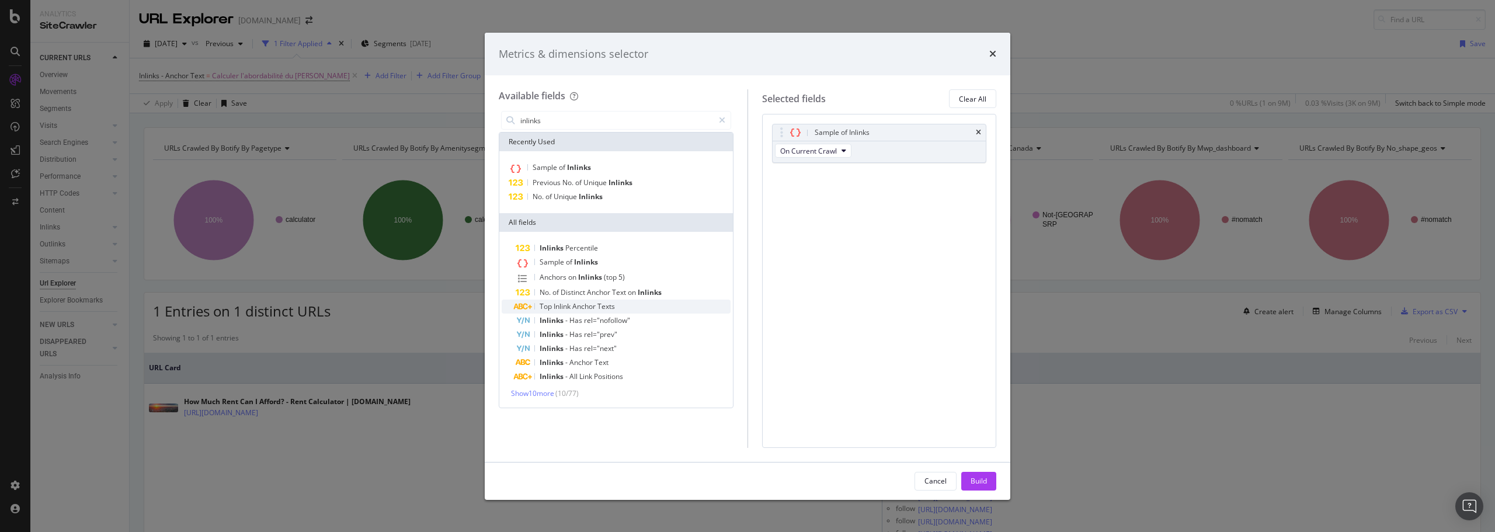
click at [603, 310] on span "Texts" at bounding box center [607, 306] width 18 height 10
click at [981, 134] on div "Sample of Inlinks" at bounding box center [880, 132] width 214 height 16
click at [981, 128] on div "Sample of Inlinks" at bounding box center [880, 132] width 214 height 16
click at [981, 130] on icon "times" at bounding box center [978, 132] width 5 height 7
click at [972, 481] on div "Build" at bounding box center [979, 481] width 16 height 10
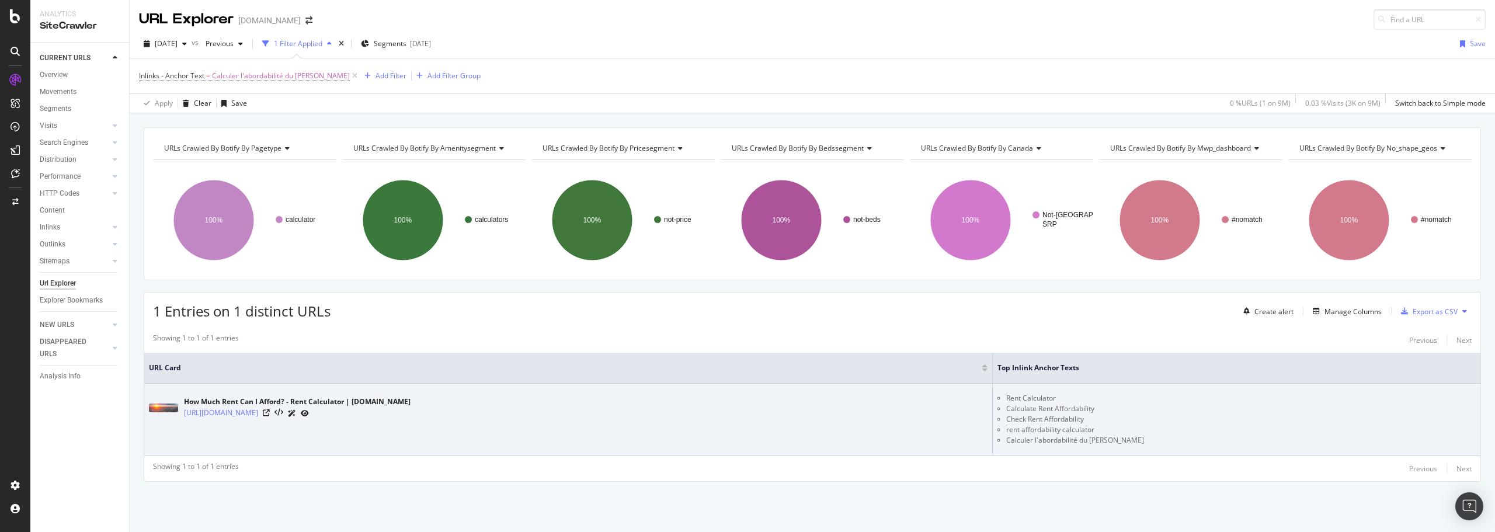
click at [1121, 443] on li "Calculer l'abordabilité du [PERSON_NAME]" at bounding box center [1241, 440] width 470 height 11
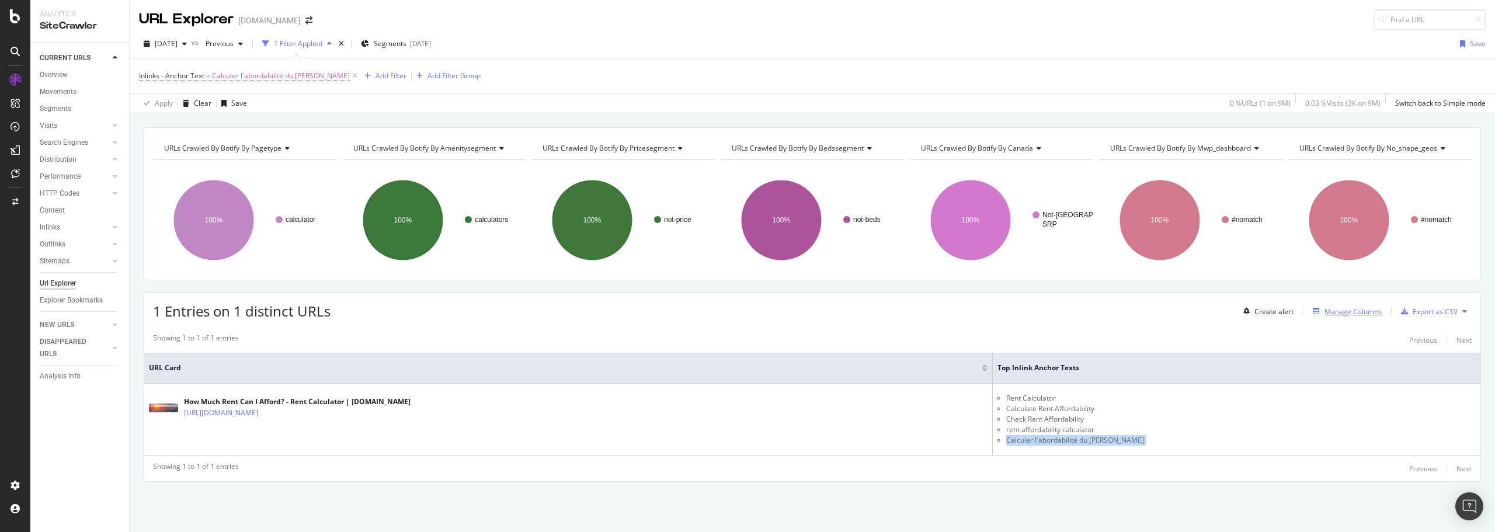
click at [1366, 311] on div "Manage Columns" at bounding box center [1353, 312] width 57 height 10
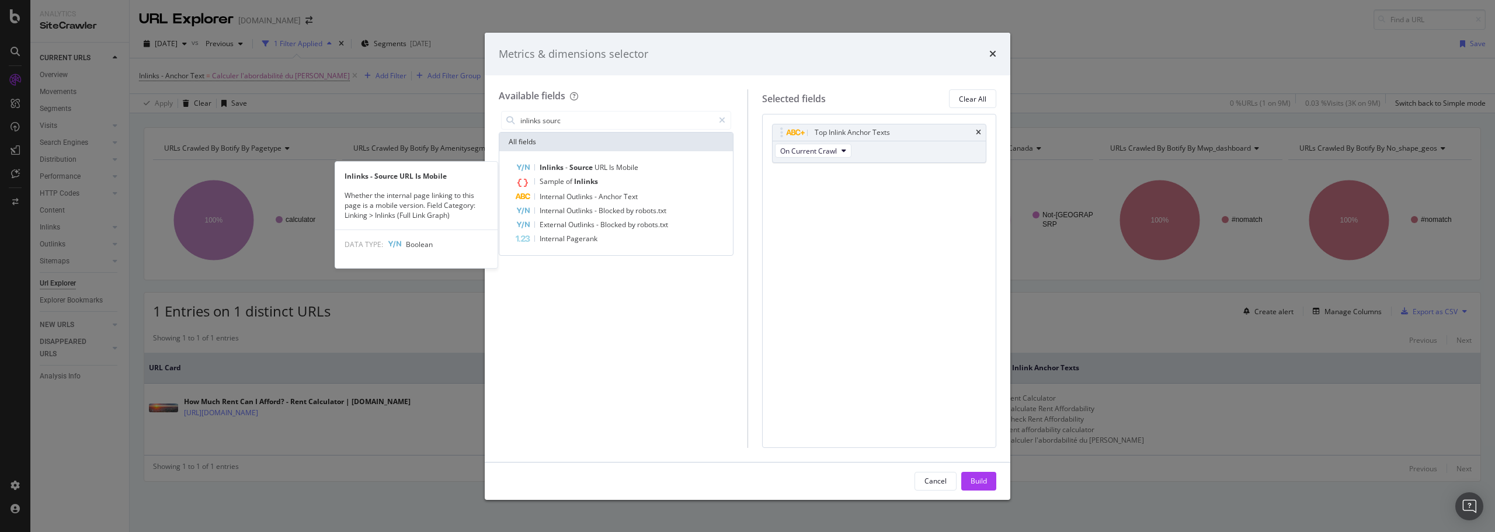
type input "inlinks source"
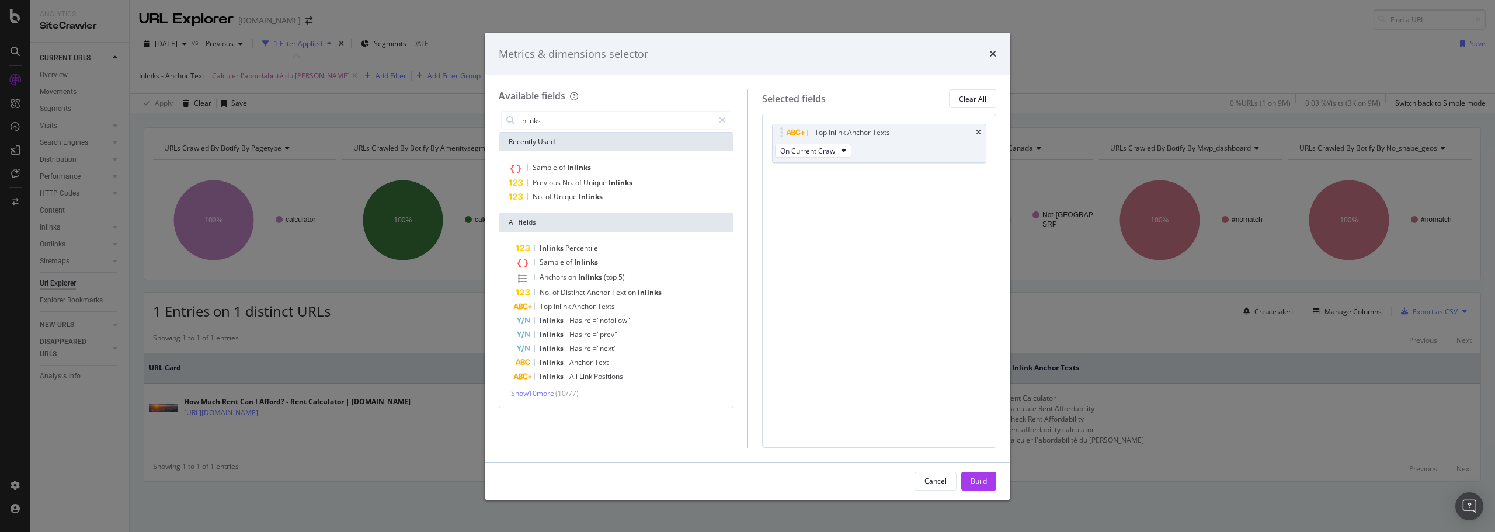
type input "inlinks"
click at [549, 396] on span "Show 10 more" at bounding box center [532, 393] width 43 height 10
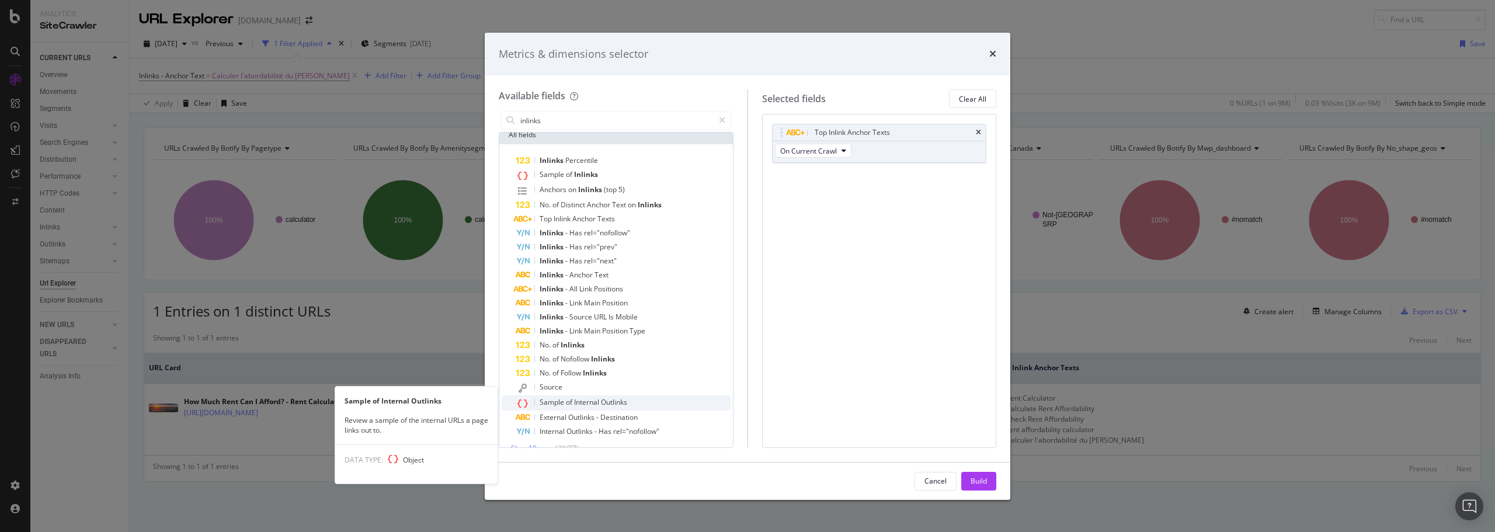
scroll to position [103, 0]
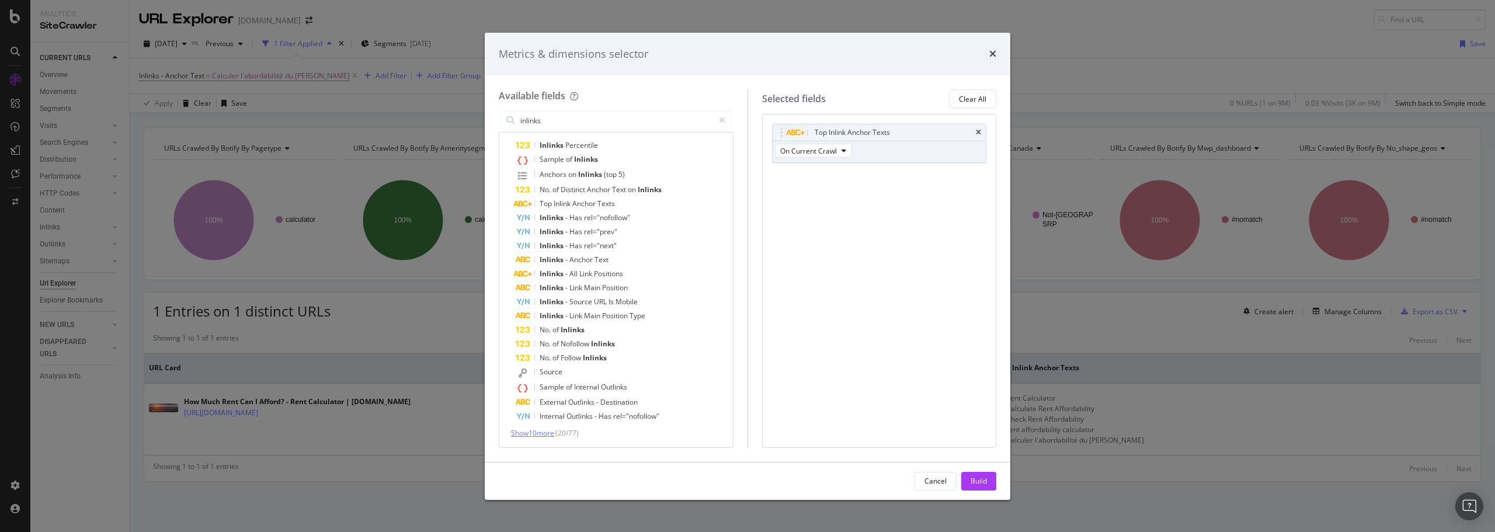
click at [539, 430] on span "Show 10 more" at bounding box center [532, 433] width 43 height 10
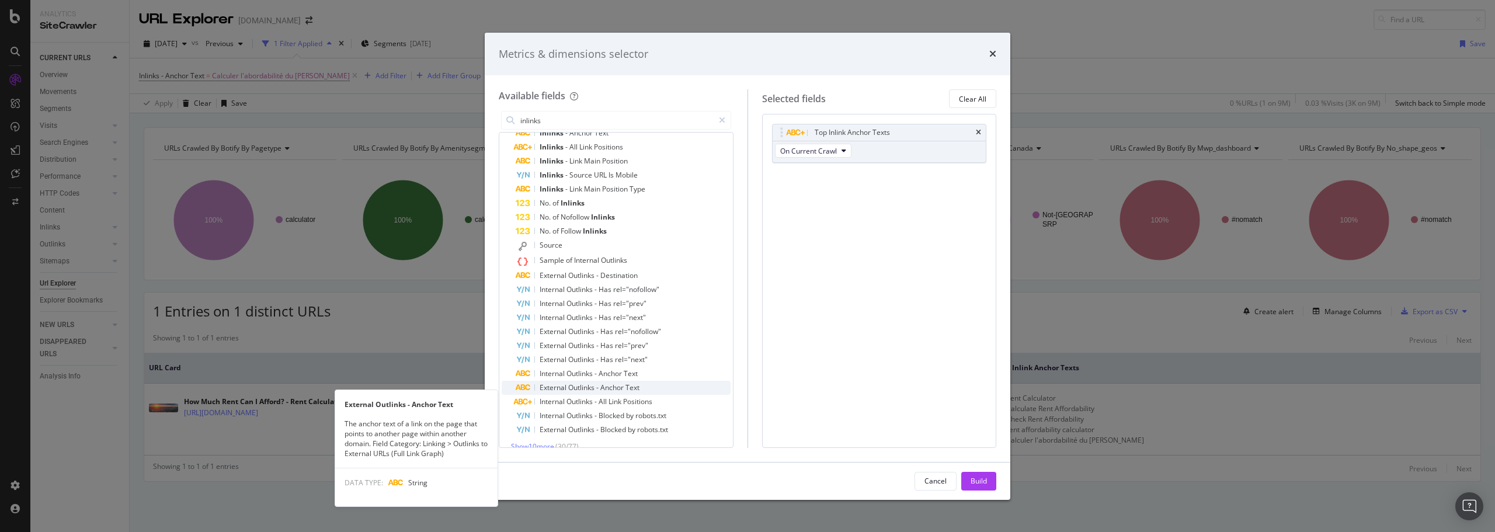
scroll to position [243, 0]
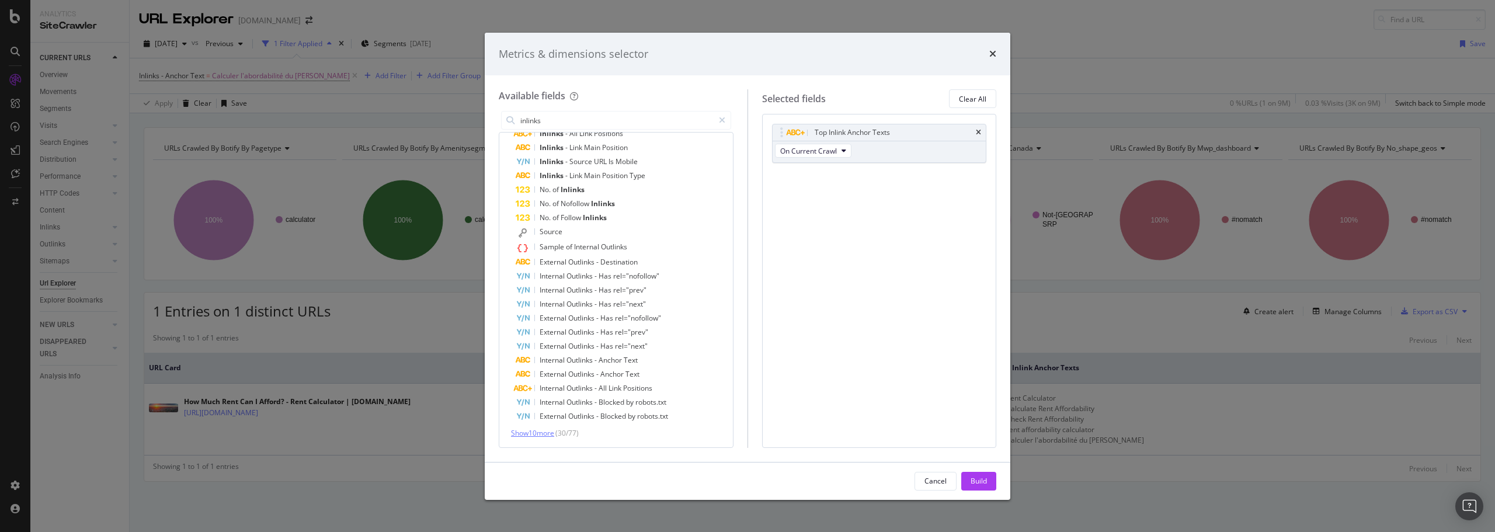
click at [523, 429] on span "Show 10 more" at bounding box center [532, 433] width 43 height 10
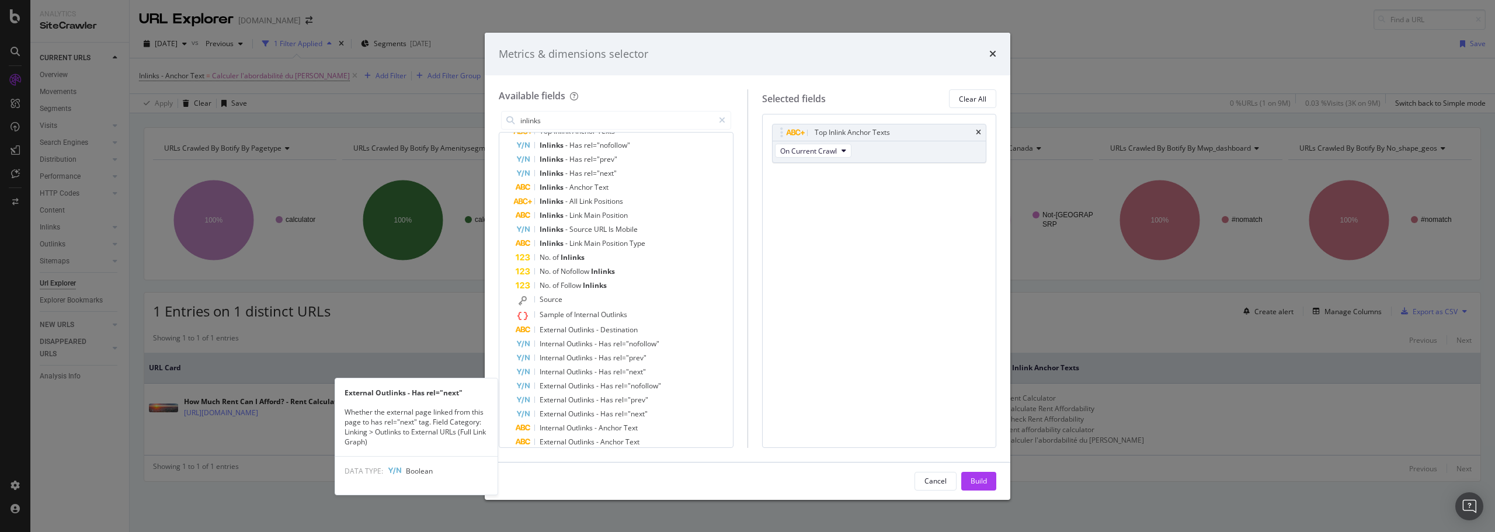
scroll to position [91, 0]
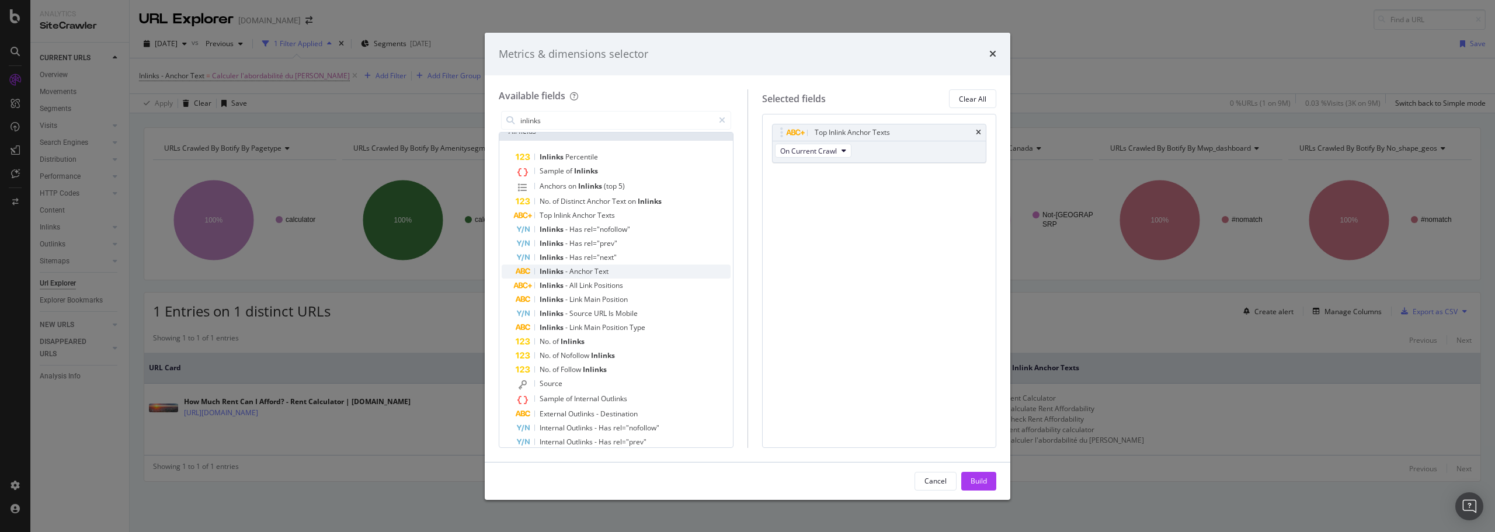
click at [580, 275] on span "Anchor" at bounding box center [581, 271] width 25 height 10
click at [976, 134] on icon "times" at bounding box center [978, 132] width 5 height 7
click at [977, 484] on div "Build" at bounding box center [979, 481] width 16 height 10
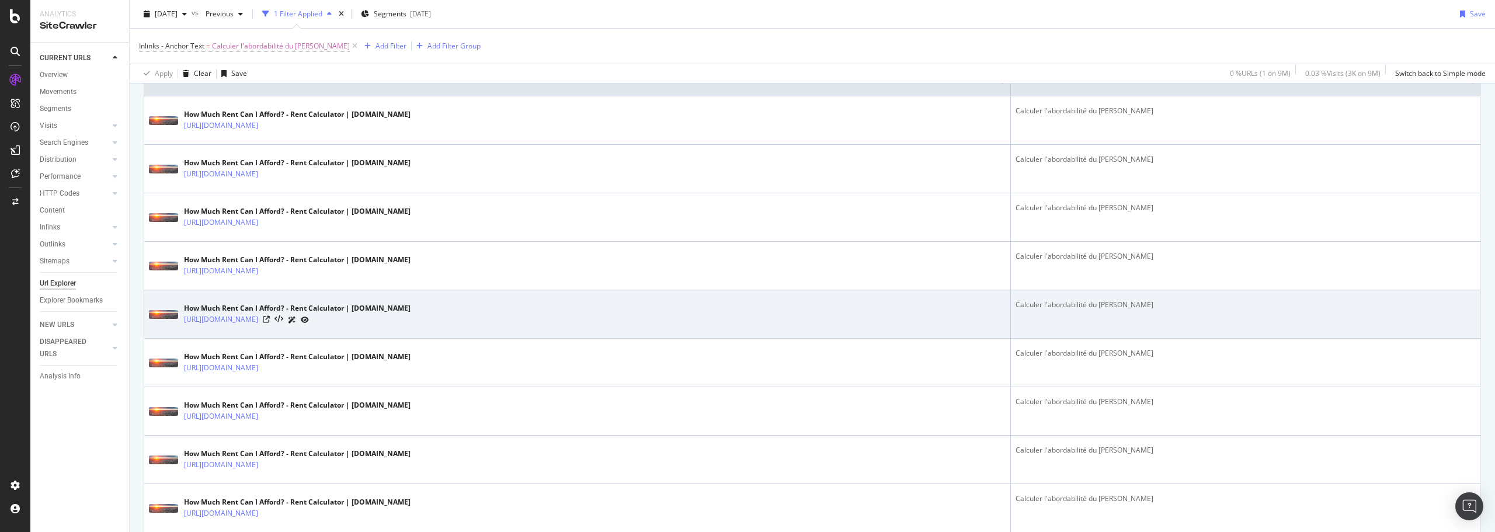
scroll to position [292, 0]
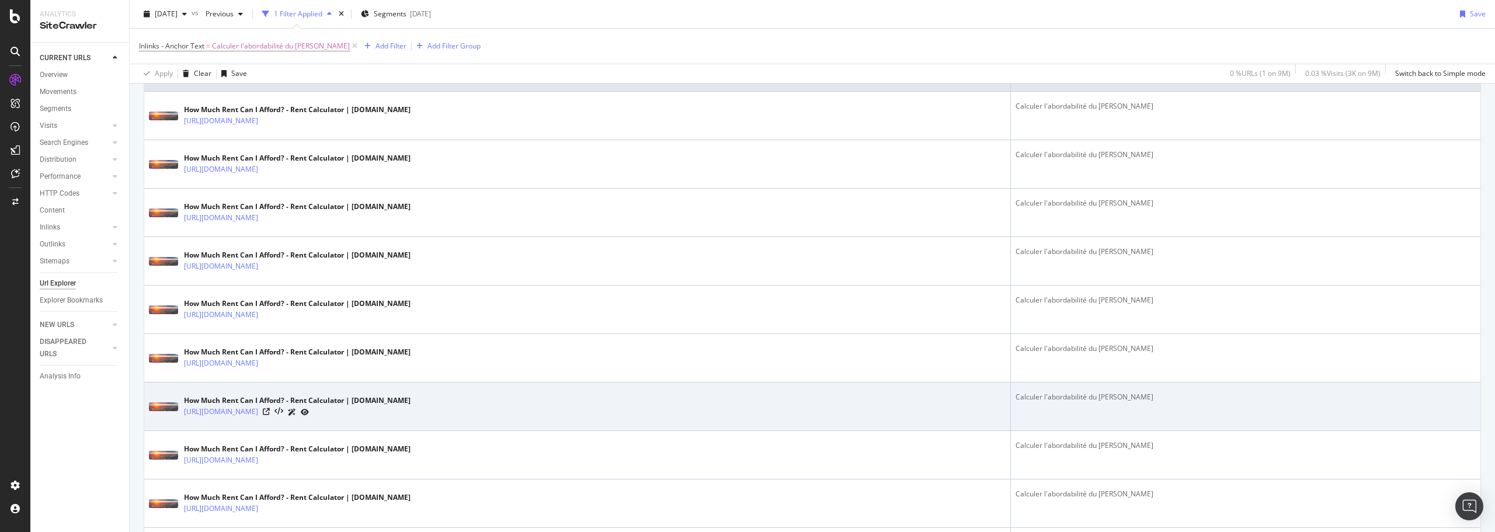
click at [296, 415] on icon at bounding box center [292, 412] width 8 height 7
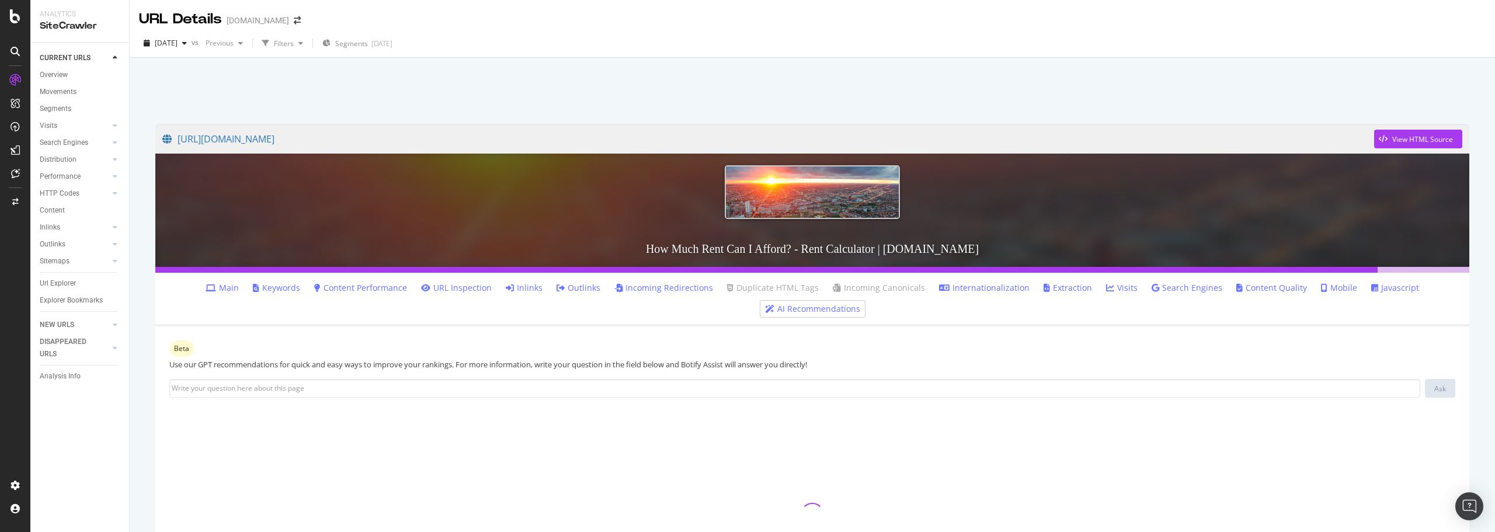
click at [523, 290] on link "Inlinks" at bounding box center [524, 288] width 37 height 12
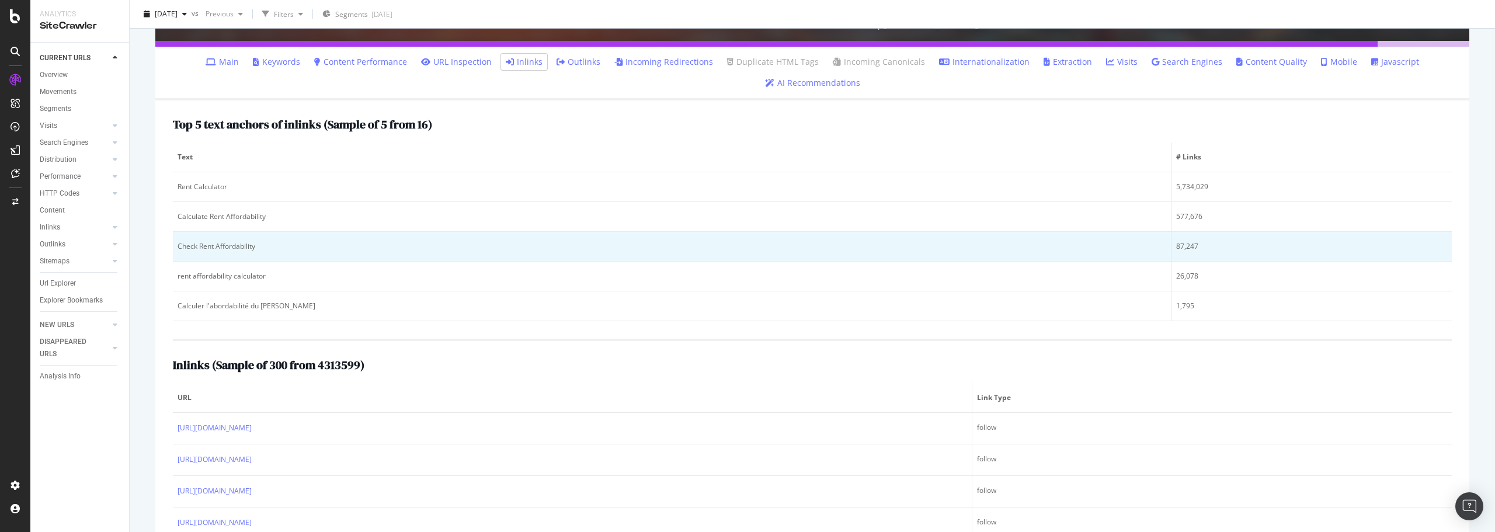
scroll to position [234, 0]
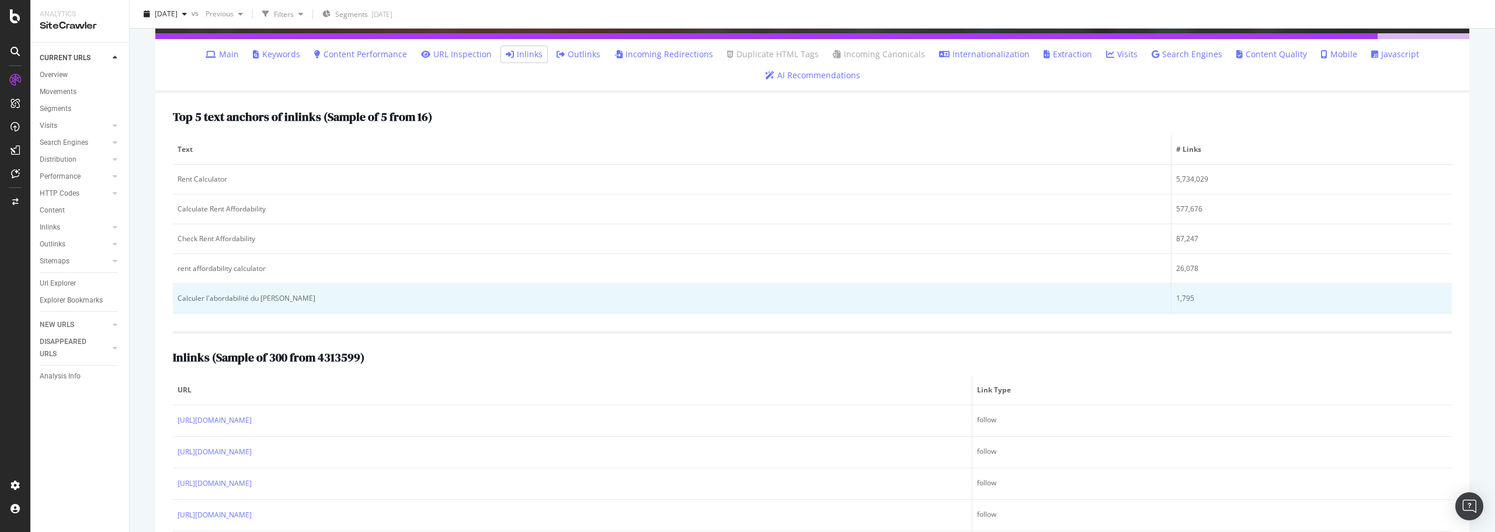
click at [210, 296] on div "Calculer l'abordabilité du [PERSON_NAME]" at bounding box center [672, 298] width 989 height 11
click at [210, 297] on div "Calculer l'abordabilité du [PERSON_NAME]" at bounding box center [672, 298] width 989 height 11
copy div "Calculer l'abordabilité du [PERSON_NAME]"
